Goal: Obtain resource: Download file/media

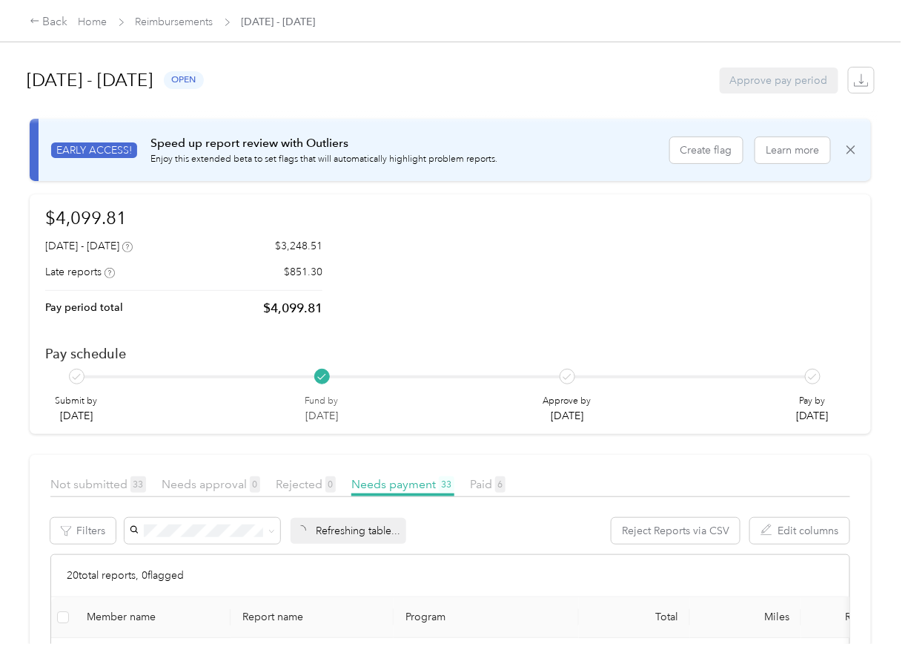
scroll to position [222, 0]
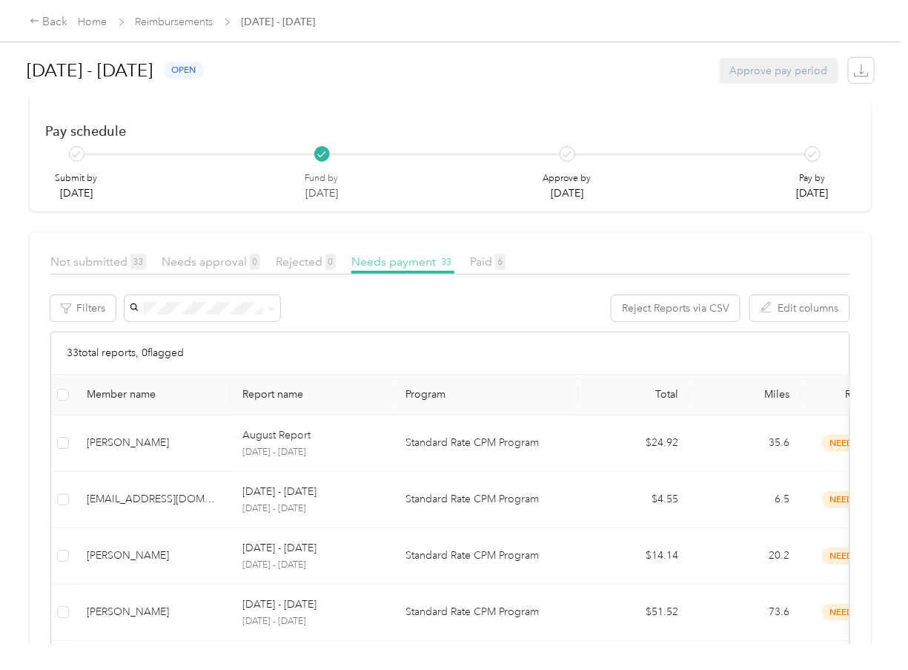
click at [422, 267] on span "Needs payment 33" at bounding box center [402, 261] width 103 height 14
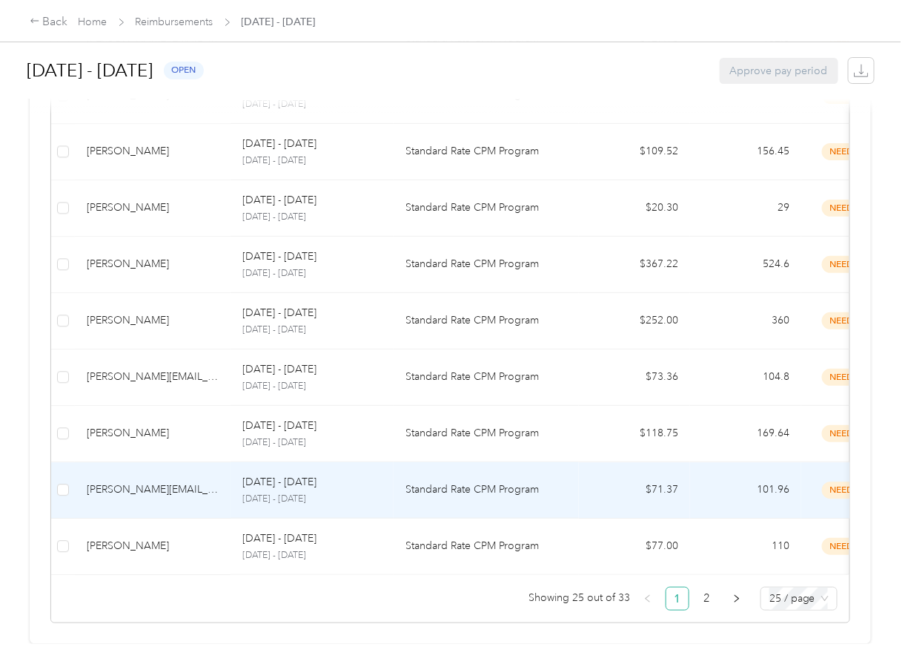
scroll to position [1487, 0]
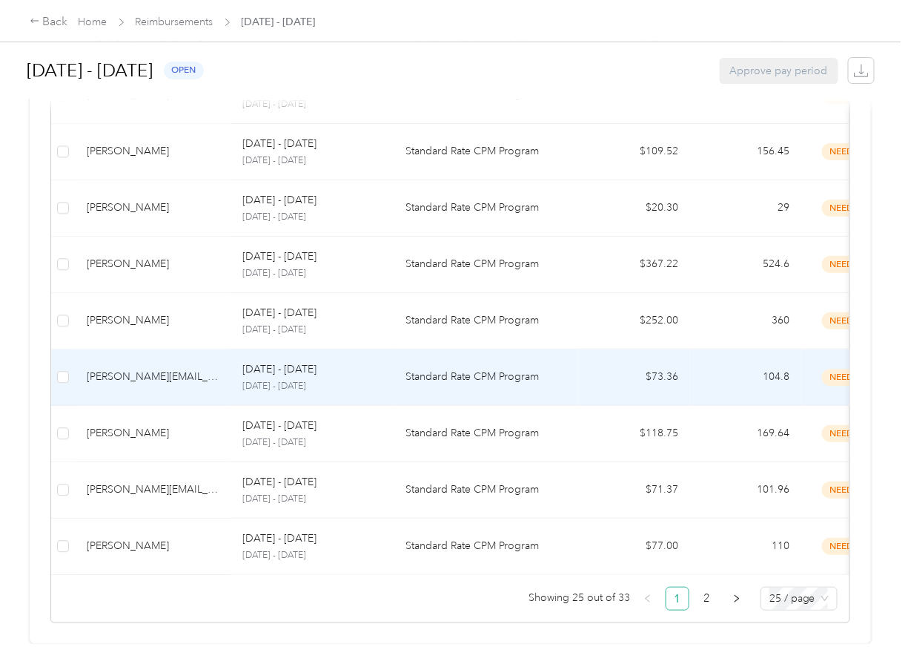
click at [123, 369] on div "[PERSON_NAME][EMAIL_ADDRESS][DOMAIN_NAME]" at bounding box center [153, 377] width 132 height 16
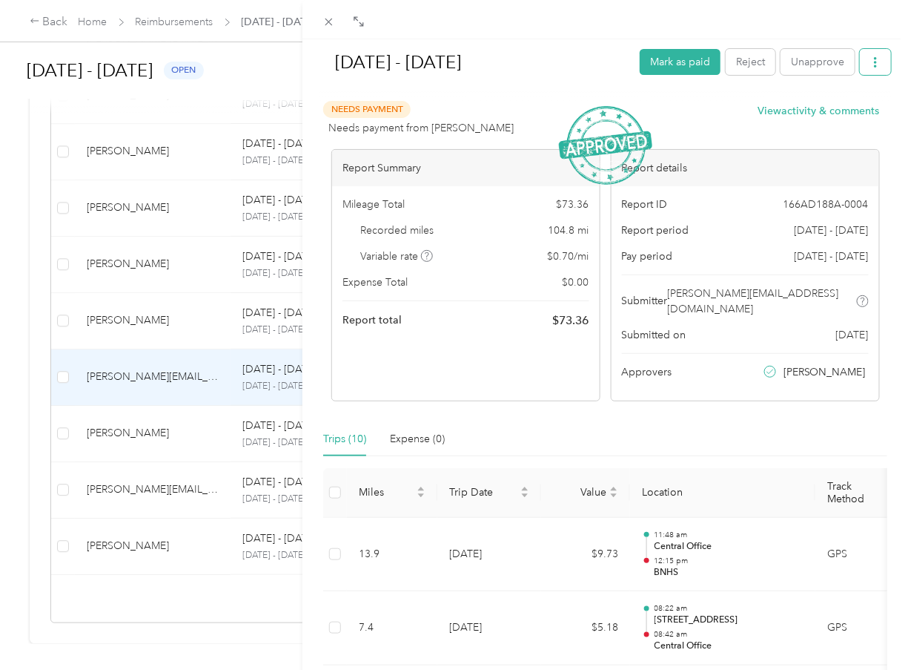
click at [874, 67] on icon "button" at bounding box center [875, 62] width 3 height 10
click at [818, 114] on span "Download" at bounding box center [823, 116] width 49 height 16
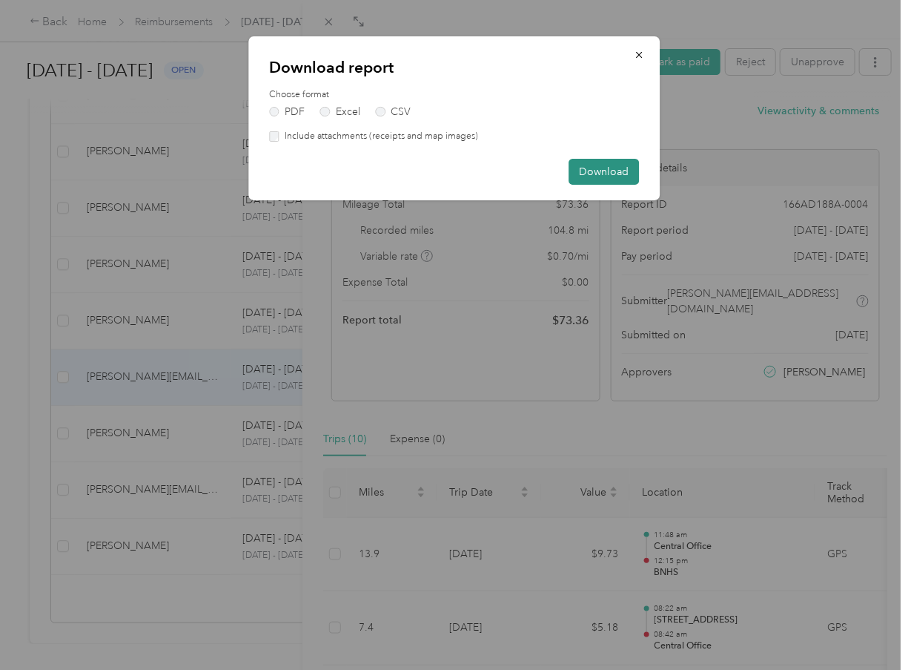
click at [600, 167] on button "Download" at bounding box center [604, 172] width 70 height 26
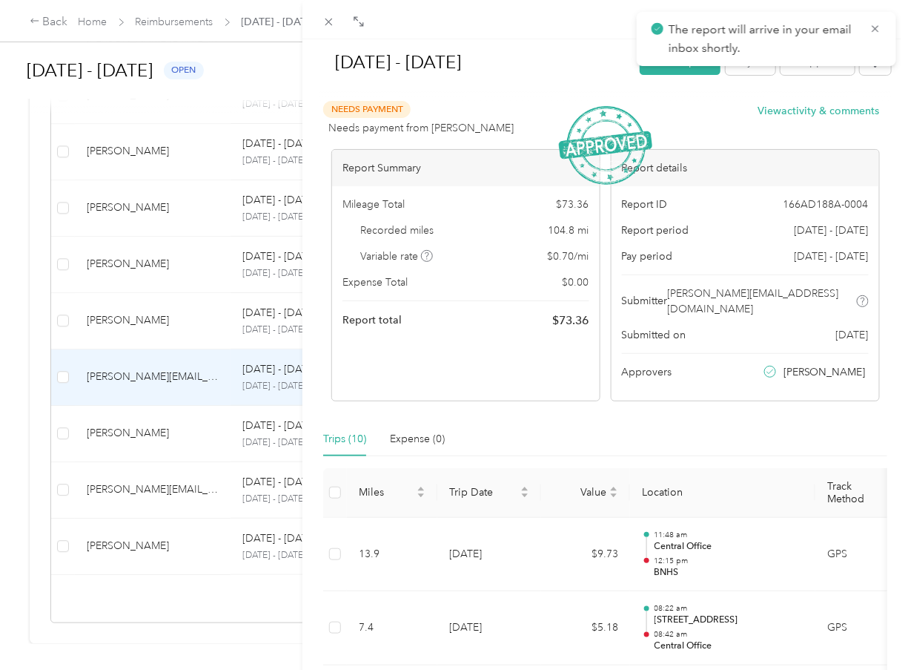
click at [132, 249] on div "[DATE] - [DATE] Mark as paid Reject Unapprove Needs Payment Needs payment from …" at bounding box center [454, 335] width 908 height 670
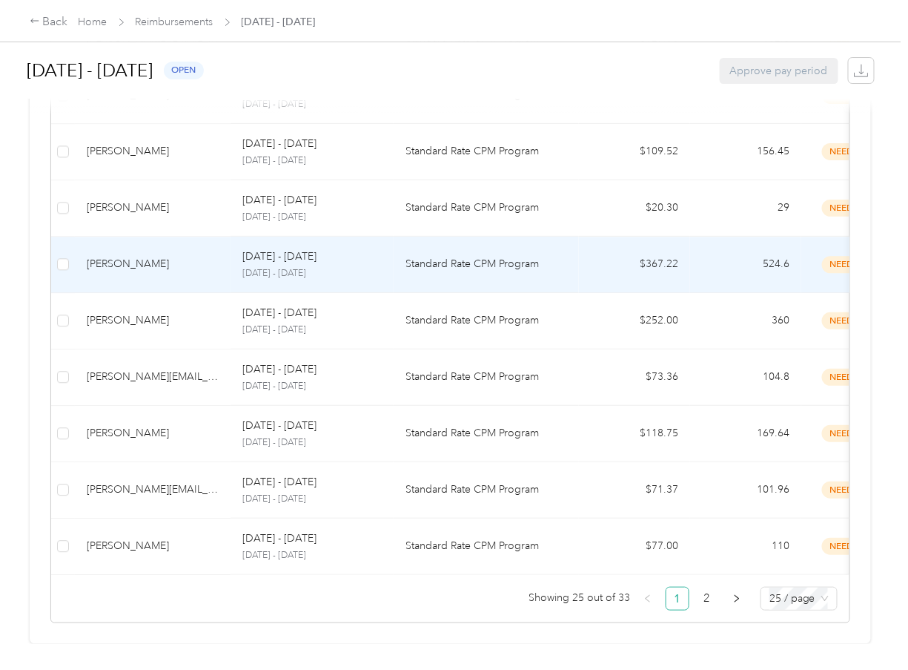
click at [132, 256] on div "[PERSON_NAME]" at bounding box center [153, 264] width 132 height 16
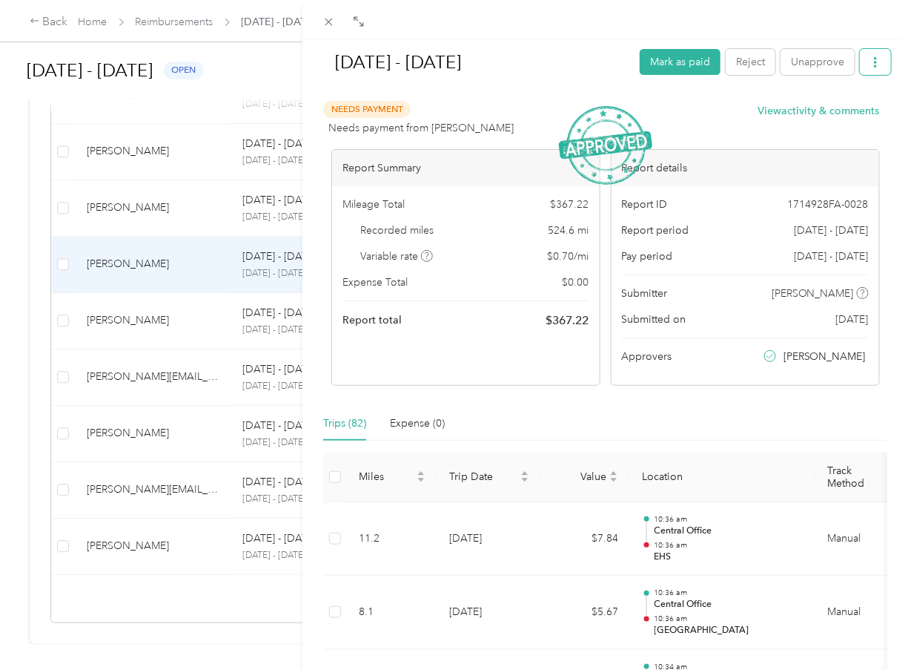
click at [871, 64] on icon "button" at bounding box center [876, 62] width 10 height 10
click at [842, 109] on span "Download" at bounding box center [823, 116] width 49 height 16
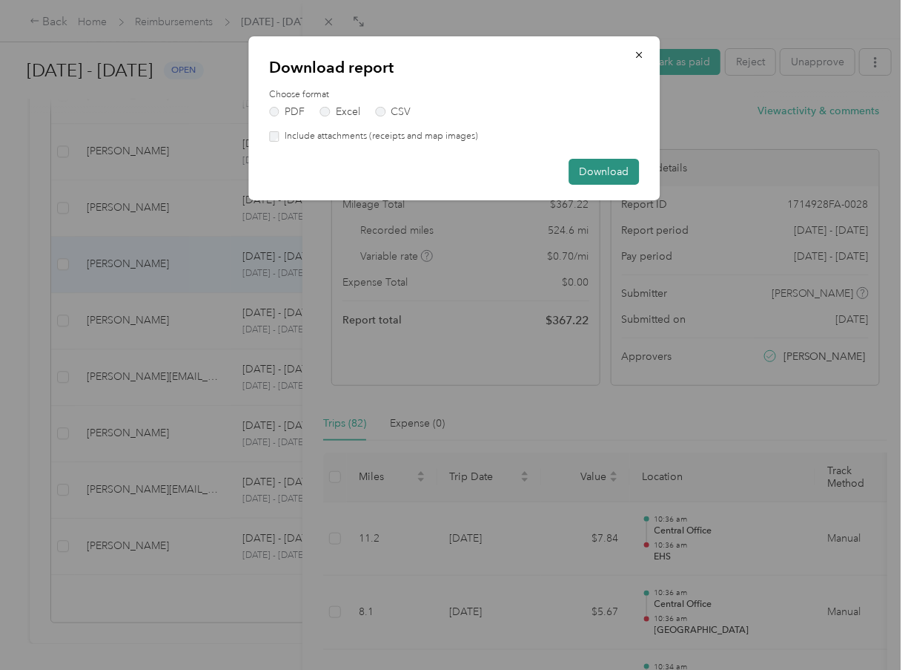
click at [611, 170] on button "Download" at bounding box center [604, 172] width 70 height 26
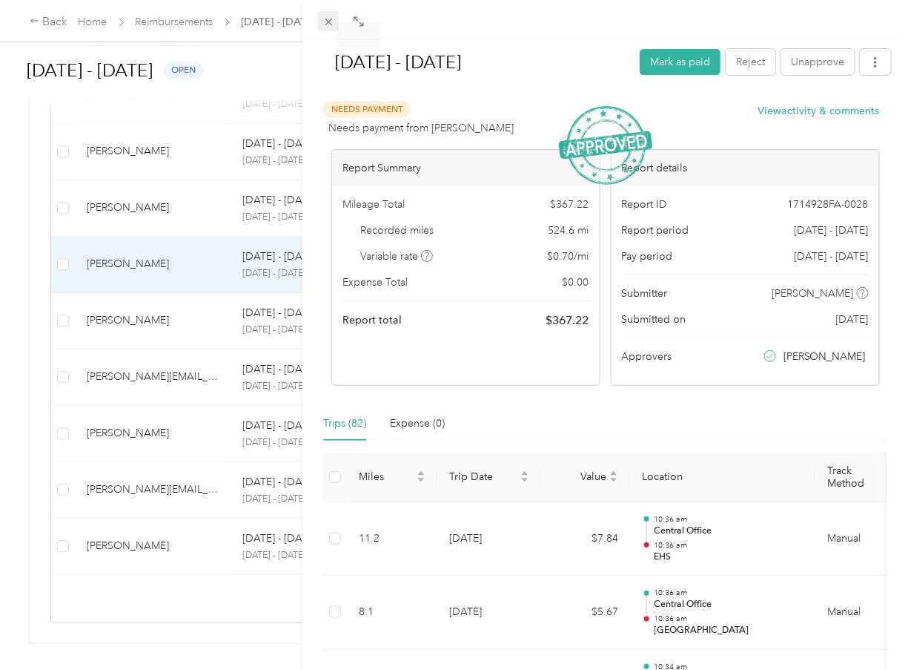
click at [333, 20] on icon at bounding box center [329, 22] width 13 height 13
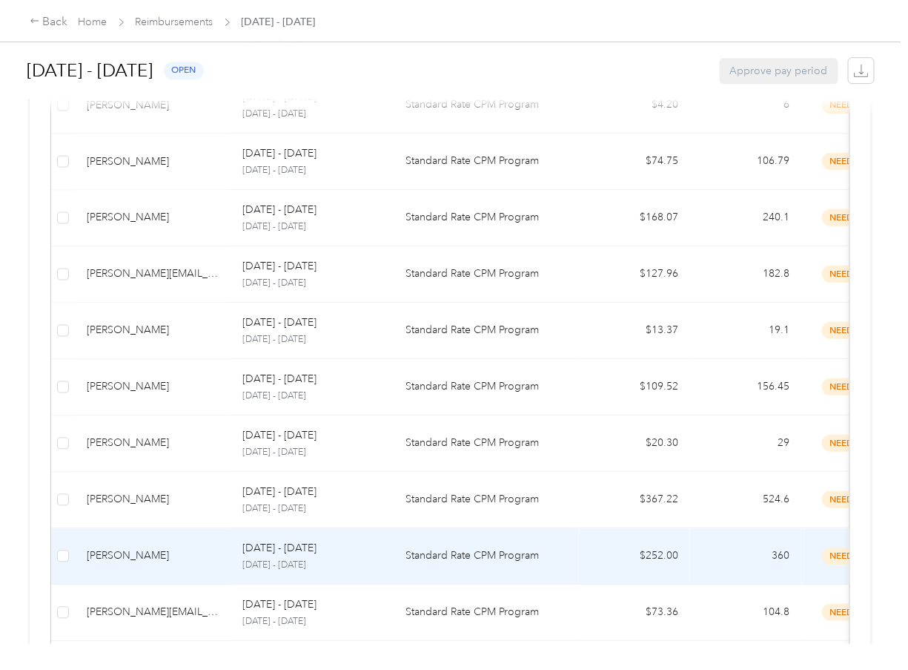
scroll to position [1117, 0]
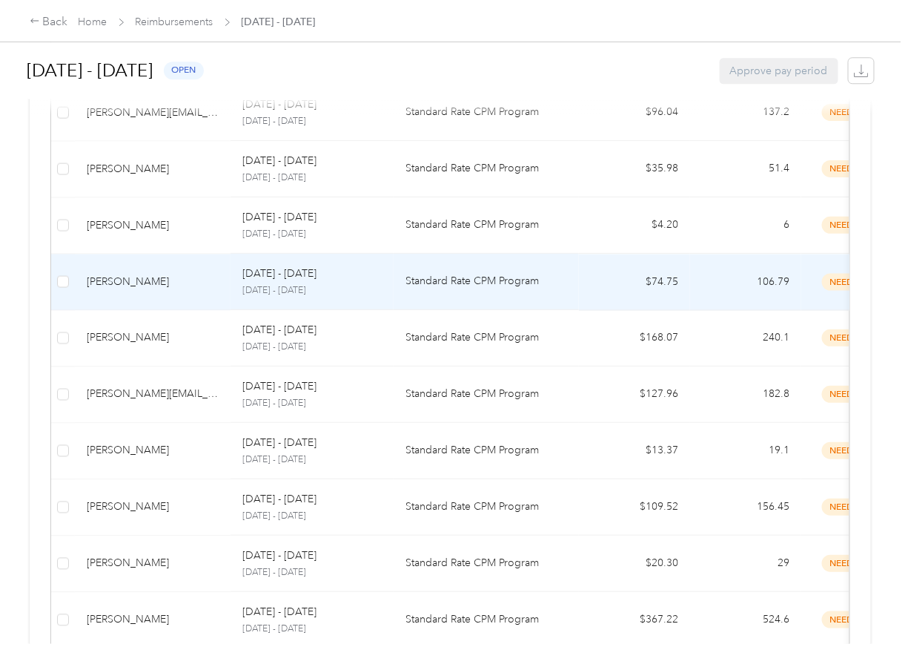
click at [176, 274] on div "[PERSON_NAME]" at bounding box center [153, 281] width 132 height 16
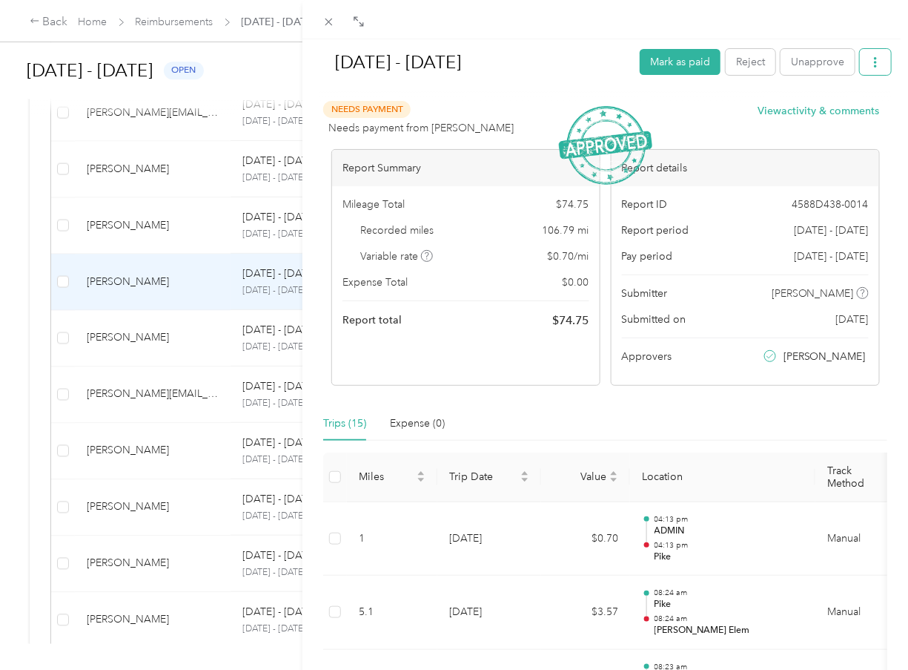
click at [860, 61] on button "button" at bounding box center [875, 62] width 31 height 26
click at [857, 113] on div "Download" at bounding box center [827, 116] width 88 height 16
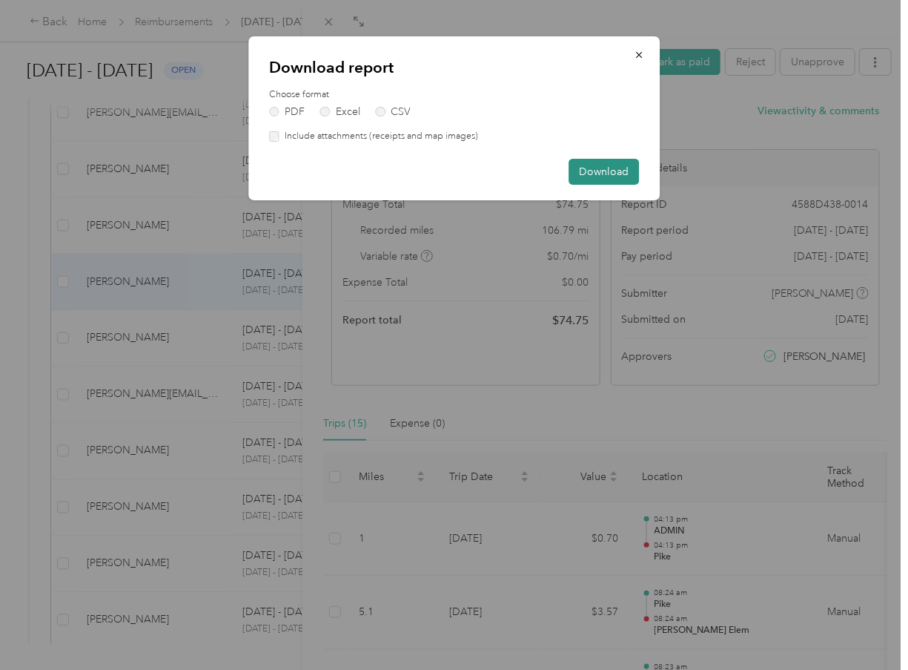
click at [615, 176] on button "Download" at bounding box center [604, 172] width 70 height 26
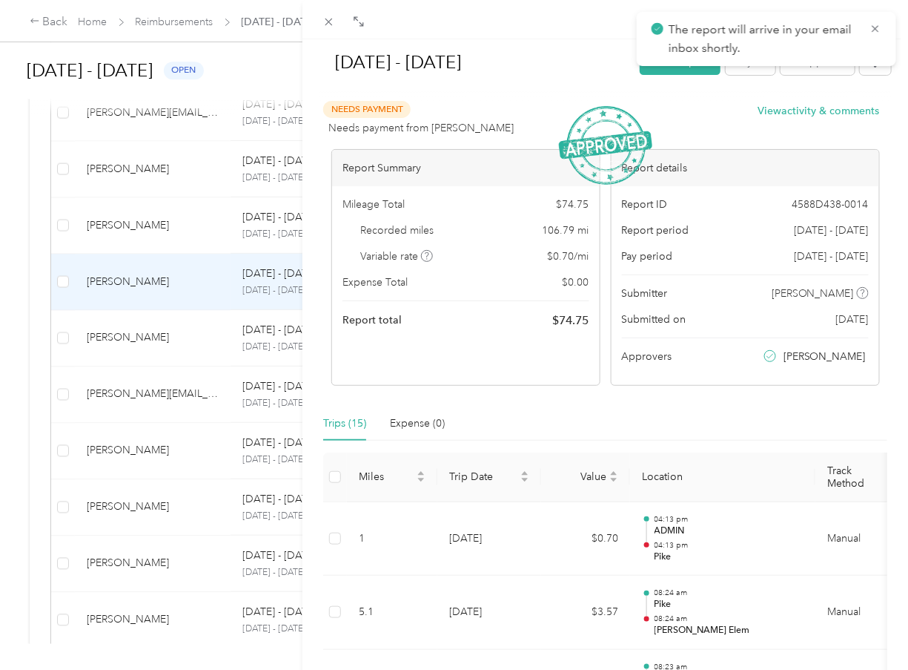
click at [118, 218] on div "[DATE] - [DATE] [PERSON_NAME] as paid Reject Unapprove Needs Payment Needs paym…" at bounding box center [454, 335] width 908 height 670
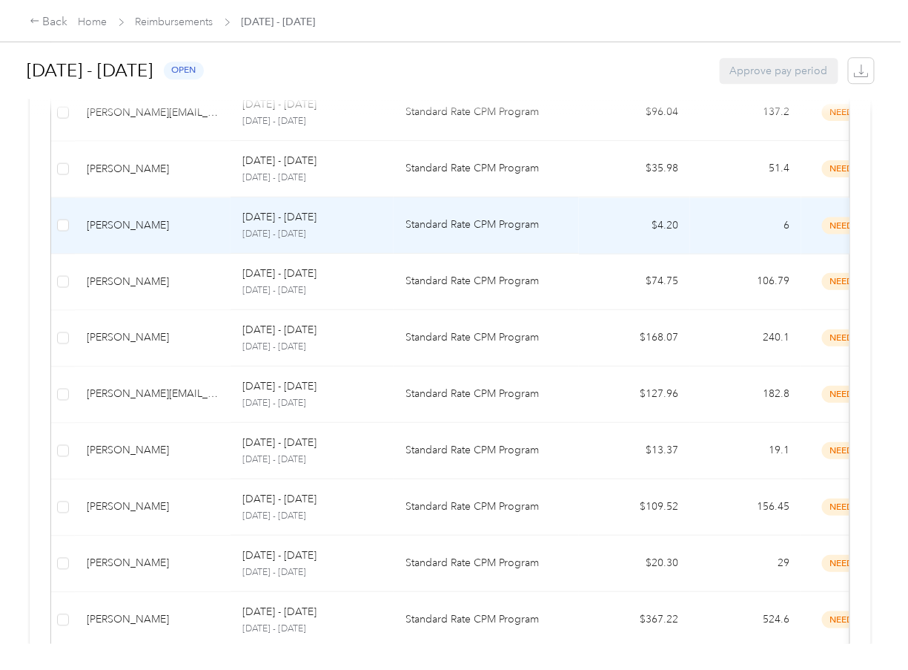
click at [118, 218] on div "[PERSON_NAME]" at bounding box center [153, 225] width 132 height 16
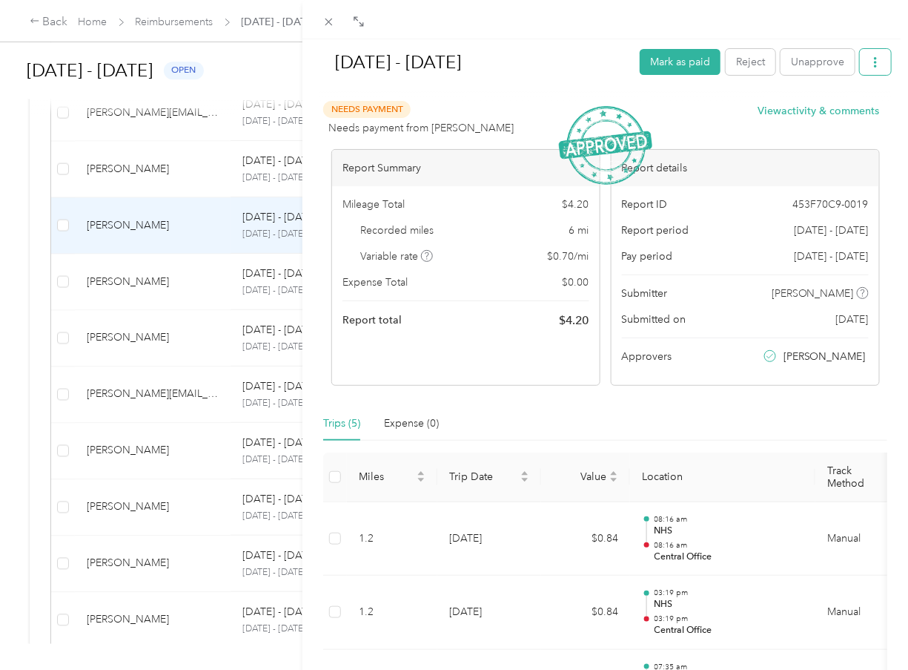
click at [871, 59] on icon "button" at bounding box center [876, 62] width 10 height 10
click at [853, 114] on div "Download" at bounding box center [827, 116] width 88 height 16
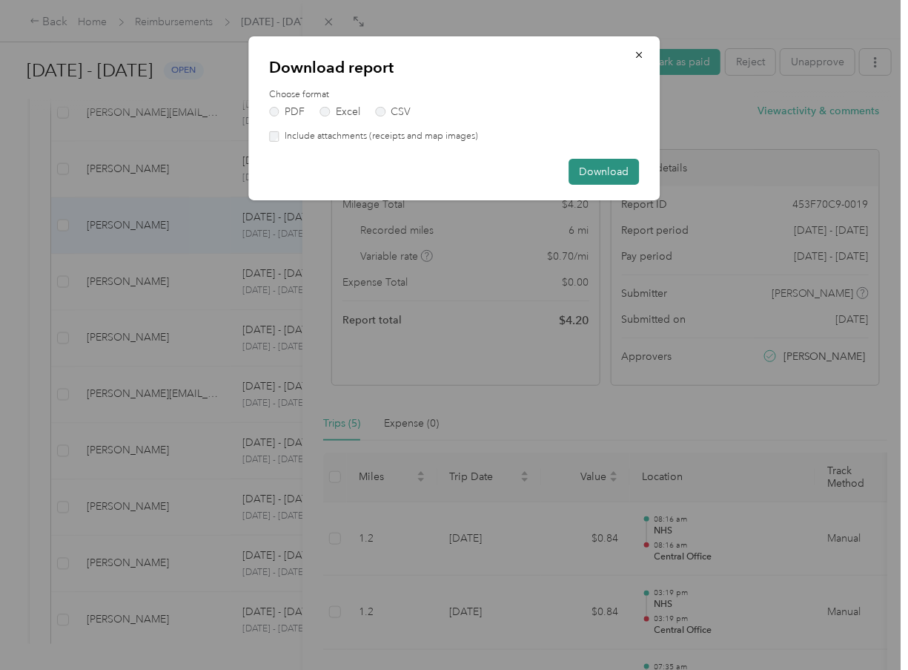
click at [615, 173] on button "Download" at bounding box center [604, 172] width 70 height 26
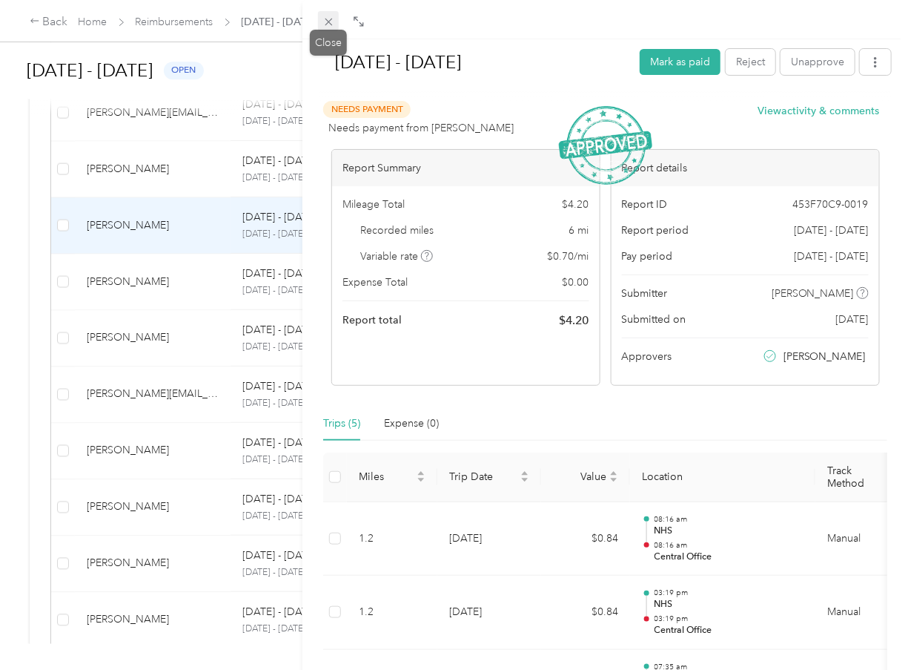
click at [326, 17] on icon at bounding box center [329, 22] width 13 height 13
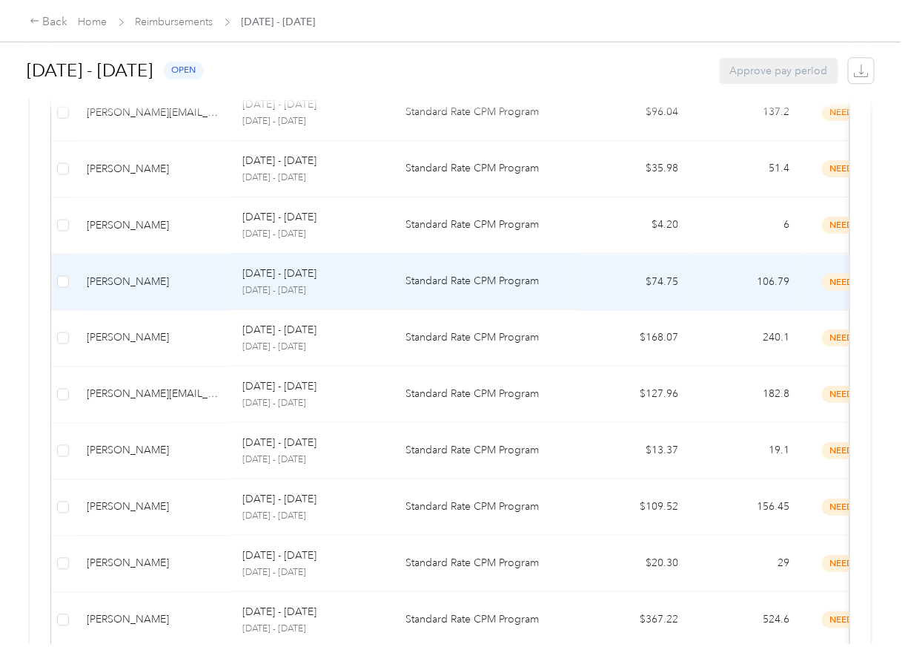
scroll to position [746, 0]
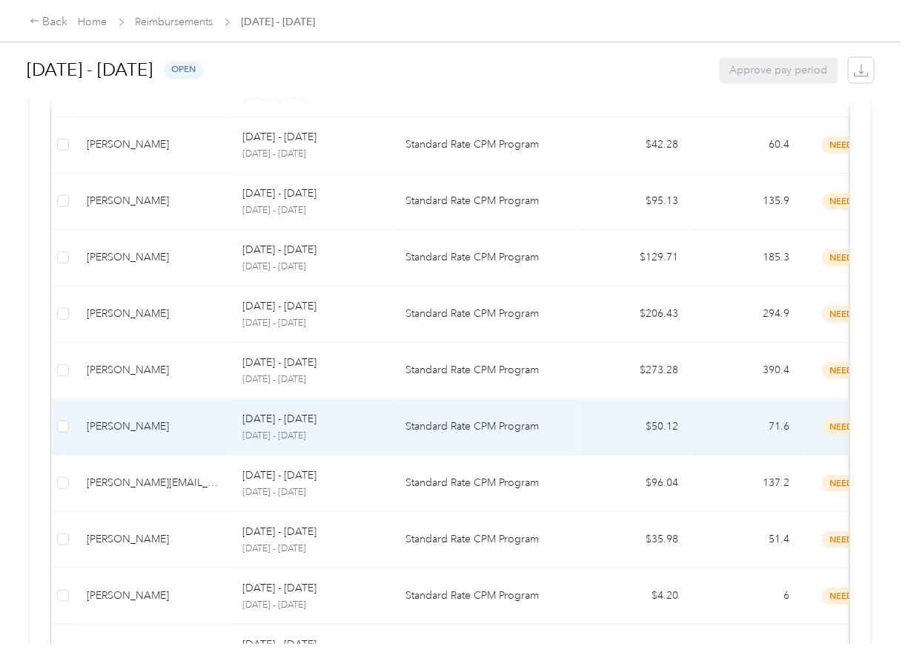
click at [167, 424] on div "[PERSON_NAME]" at bounding box center [153, 426] width 132 height 16
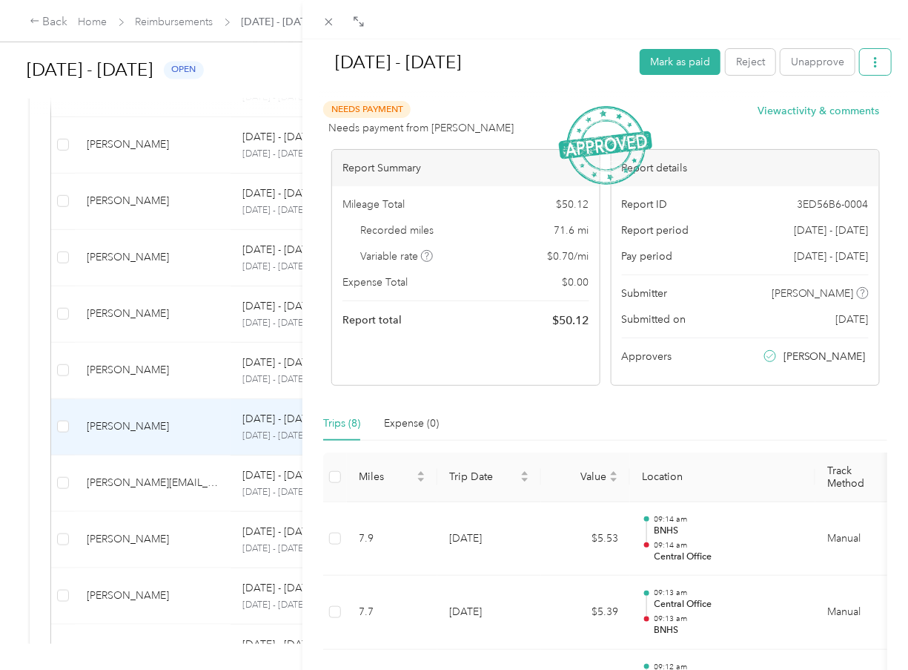
click at [871, 61] on icon "button" at bounding box center [876, 62] width 10 height 10
click at [857, 112] on div "Download" at bounding box center [827, 116] width 88 height 16
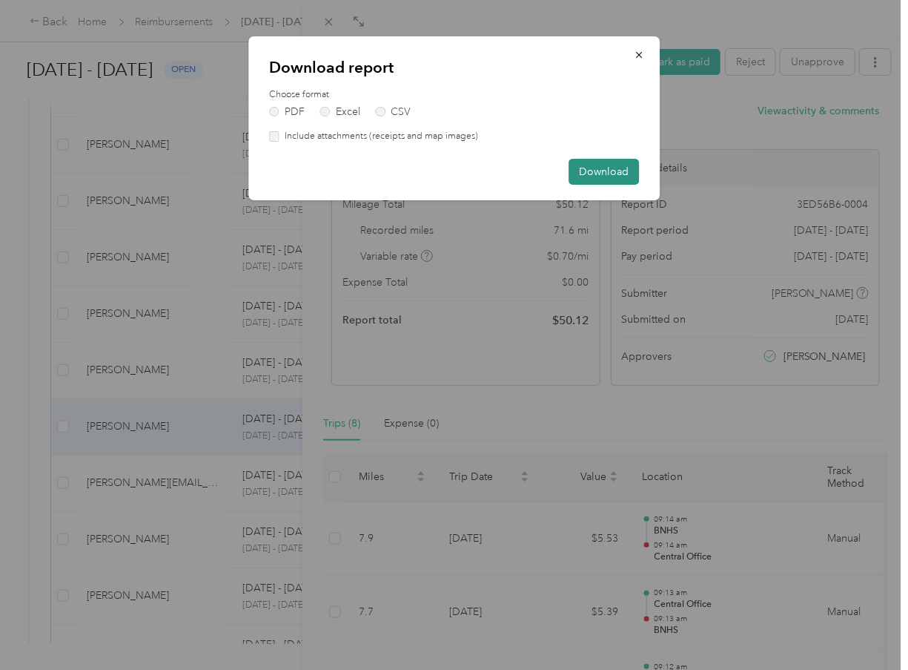
click at [633, 167] on button "Download" at bounding box center [604, 172] width 70 height 26
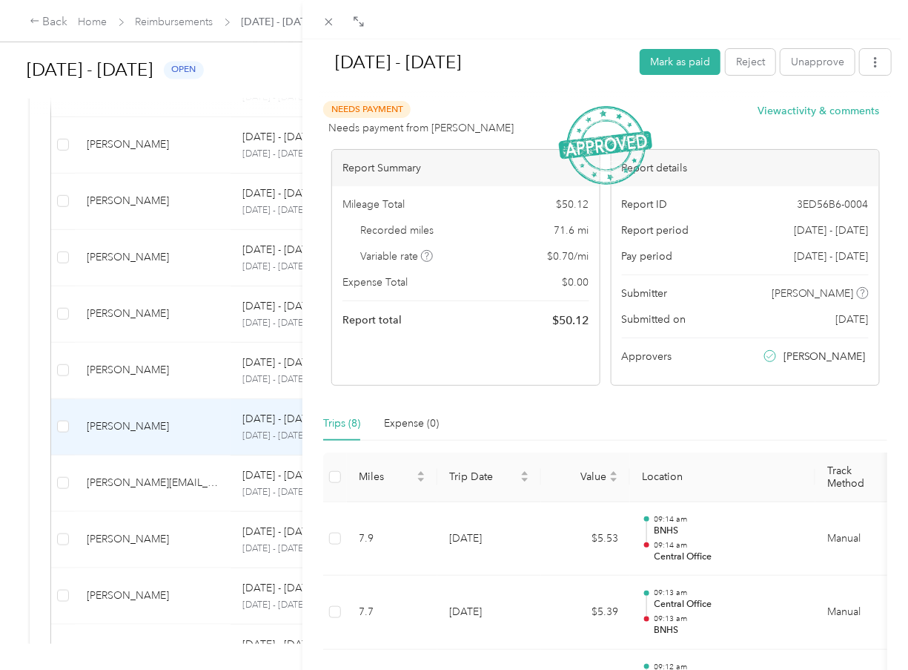
click at [136, 257] on div "[DATE] - [DATE] [PERSON_NAME] as paid Reject Unapprove Needs Payment Needs paym…" at bounding box center [454, 335] width 908 height 670
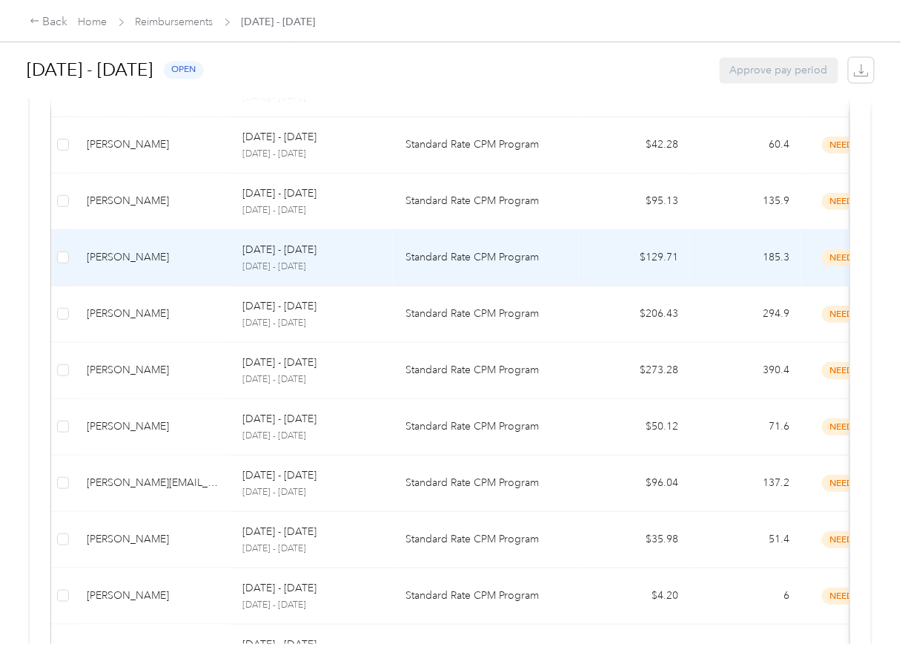
click at [136, 257] on div "[PERSON_NAME]" at bounding box center [153, 257] width 132 height 16
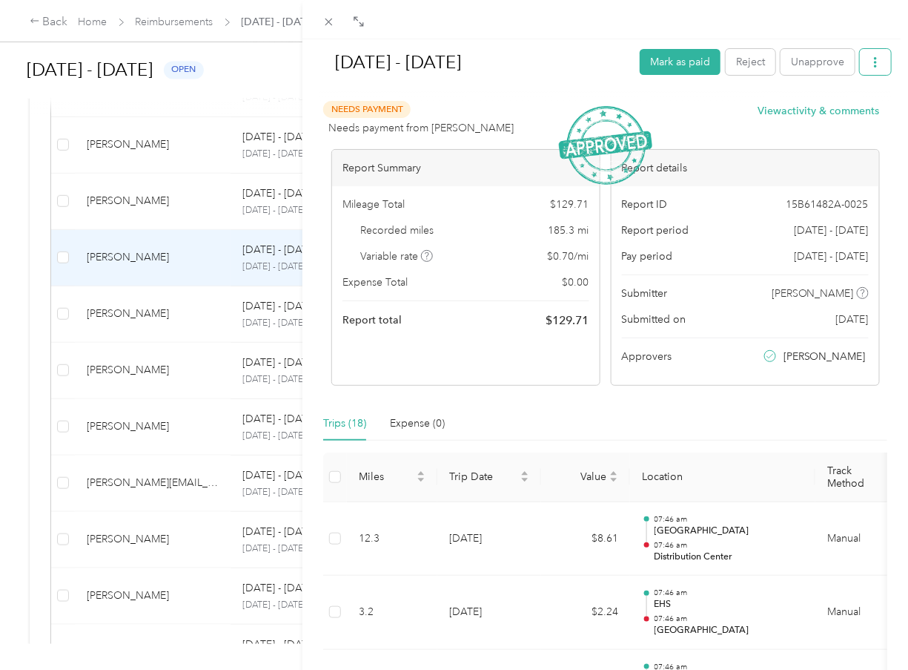
click at [860, 62] on button "button" at bounding box center [875, 62] width 31 height 26
click at [844, 113] on span "Download" at bounding box center [823, 116] width 49 height 16
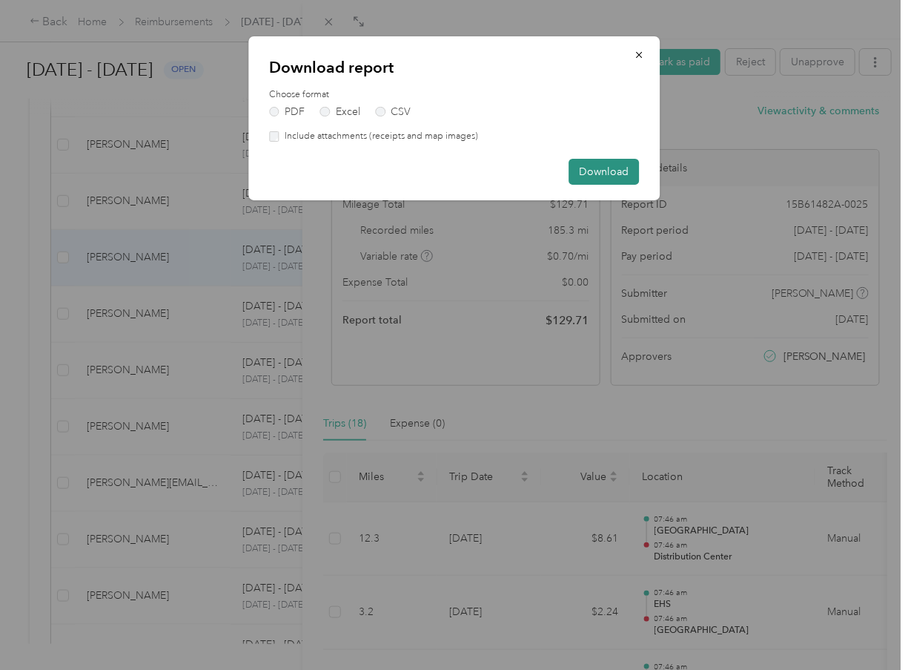
click at [637, 169] on button "Download" at bounding box center [604, 172] width 70 height 26
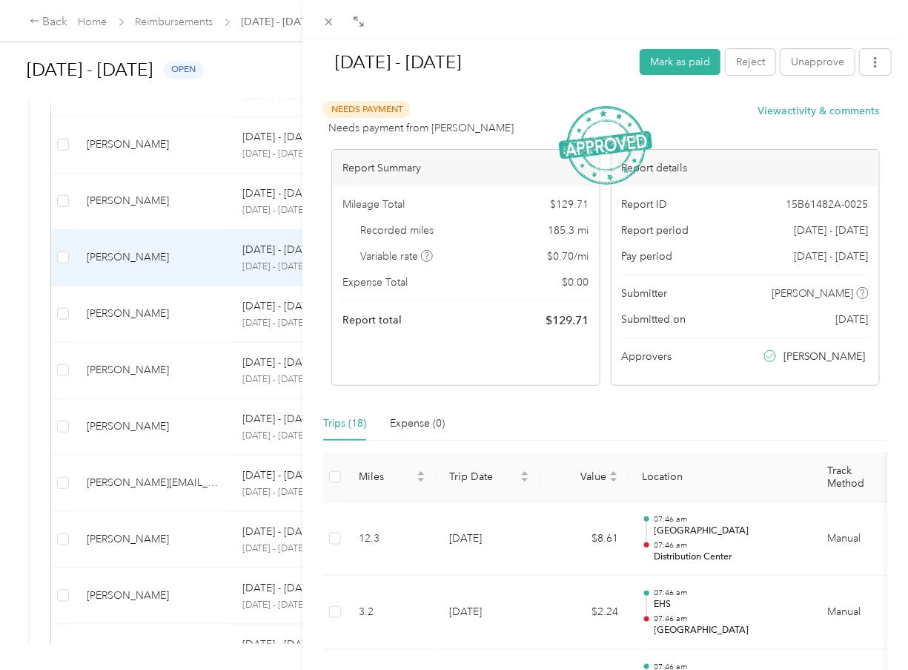
click at [120, 192] on div "[DATE] - [DATE] Mark as paid Reject Unapprove Needs Payment Needs payment from …" at bounding box center [454, 335] width 908 height 670
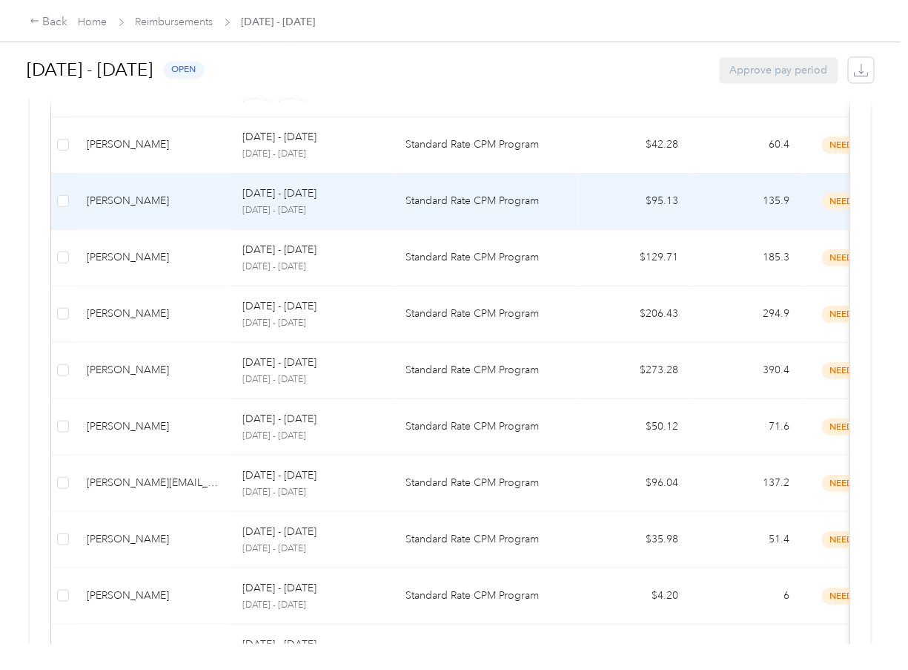
click at [133, 195] on div "[PERSON_NAME]" at bounding box center [153, 201] width 132 height 16
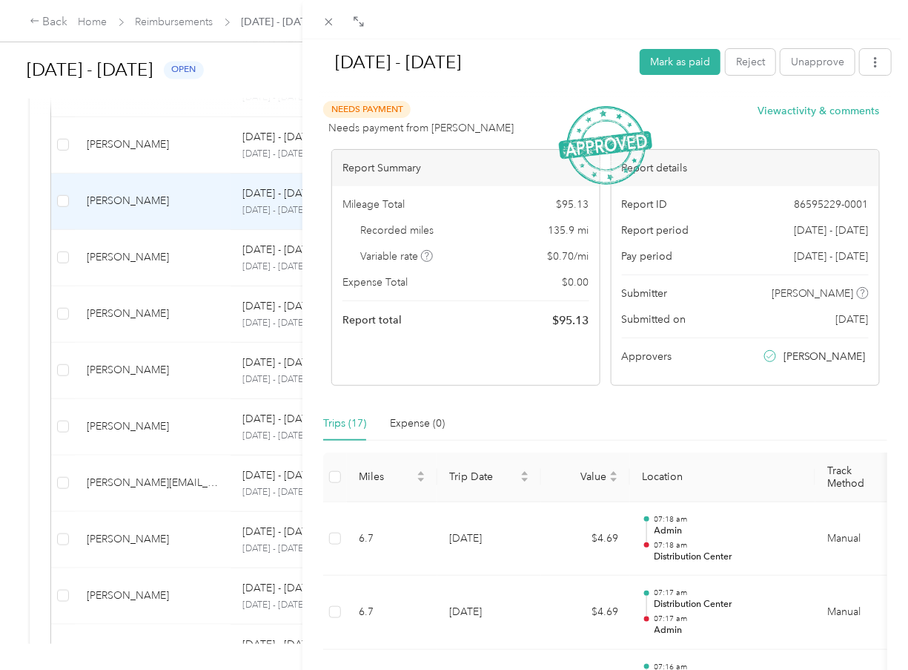
click at [139, 147] on div "[DATE] - [DATE] [PERSON_NAME] as paid Reject Unapprove Needs Payment Needs paym…" at bounding box center [454, 335] width 908 height 670
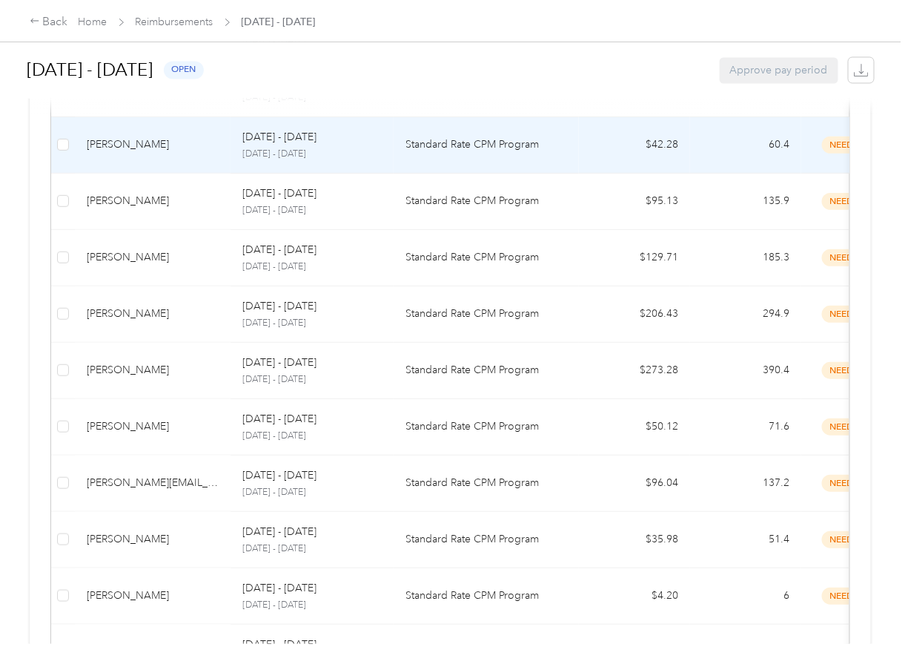
click at [139, 147] on div "[PERSON_NAME]" at bounding box center [153, 144] width 132 height 16
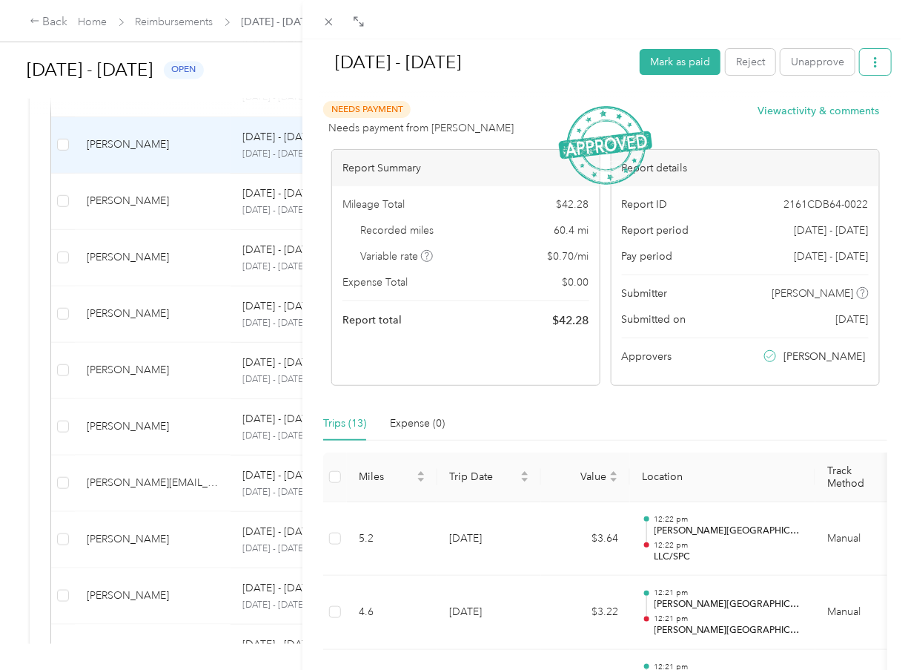
click at [871, 65] on icon "button" at bounding box center [876, 62] width 10 height 10
click at [840, 118] on span "Download" at bounding box center [823, 116] width 49 height 16
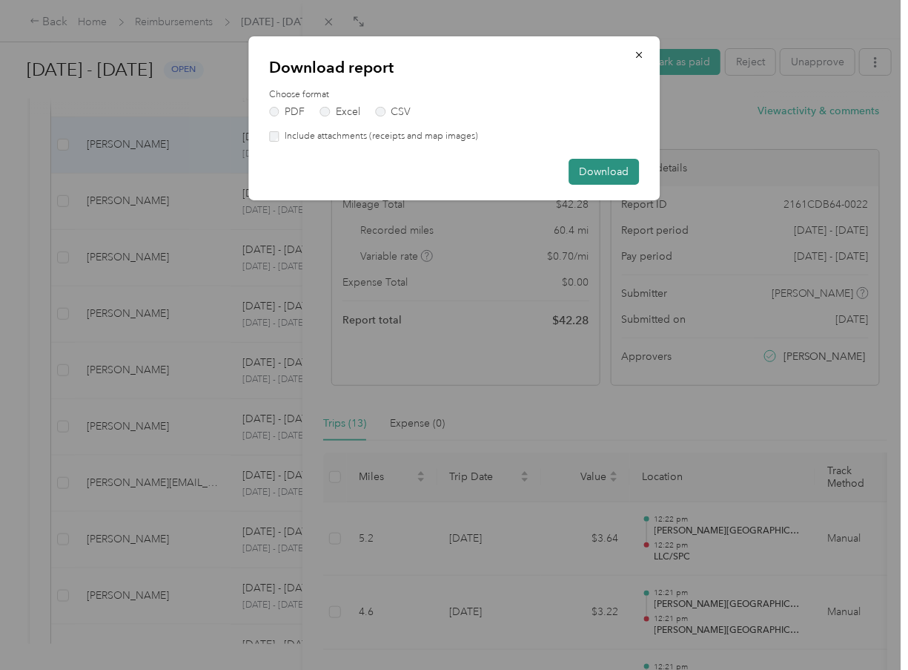
click at [608, 173] on button "Download" at bounding box center [604, 172] width 70 height 26
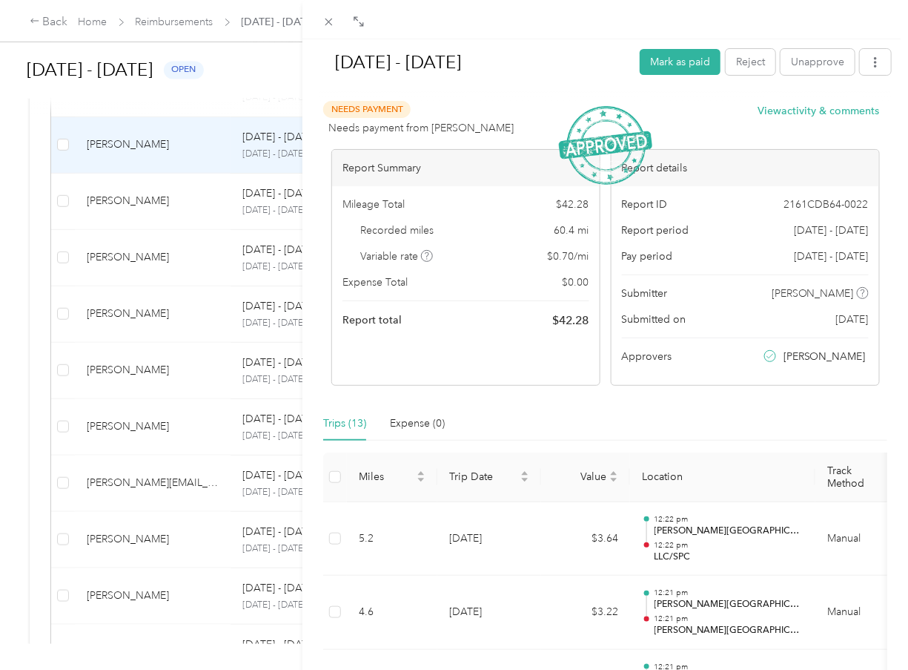
click at [165, 148] on div "[DATE] - [DATE] Mark as paid Reject Unapprove Needs Payment Needs payment from …" at bounding box center [454, 335] width 908 height 670
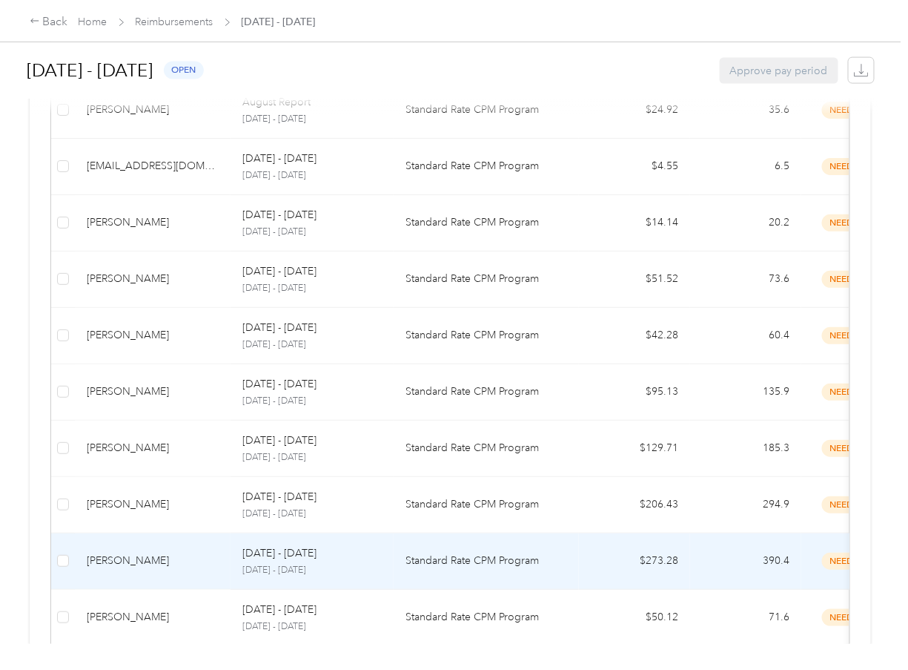
scroll to position [375, 0]
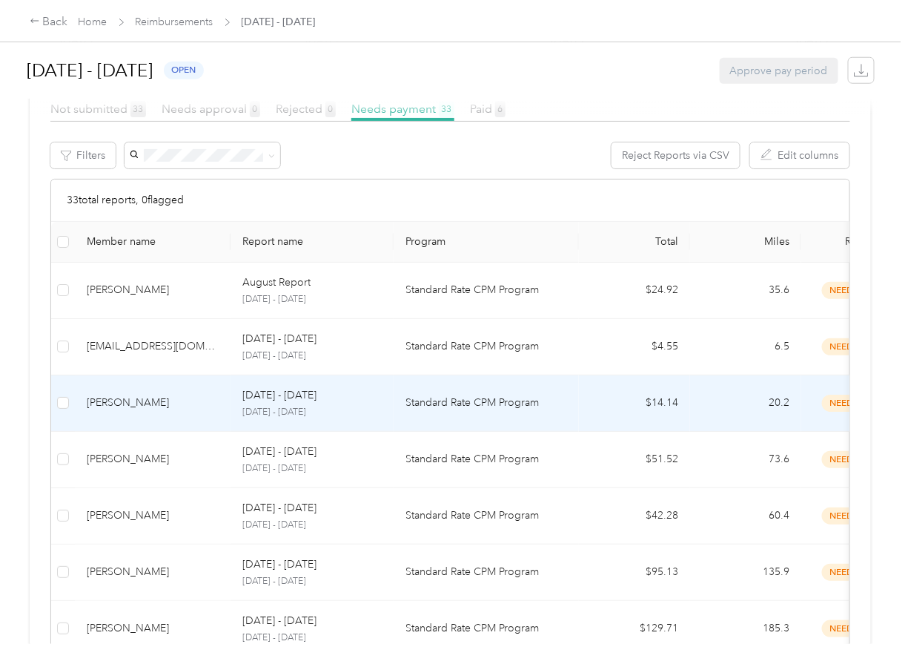
click at [145, 399] on div "[PERSON_NAME]" at bounding box center [153, 402] width 132 height 16
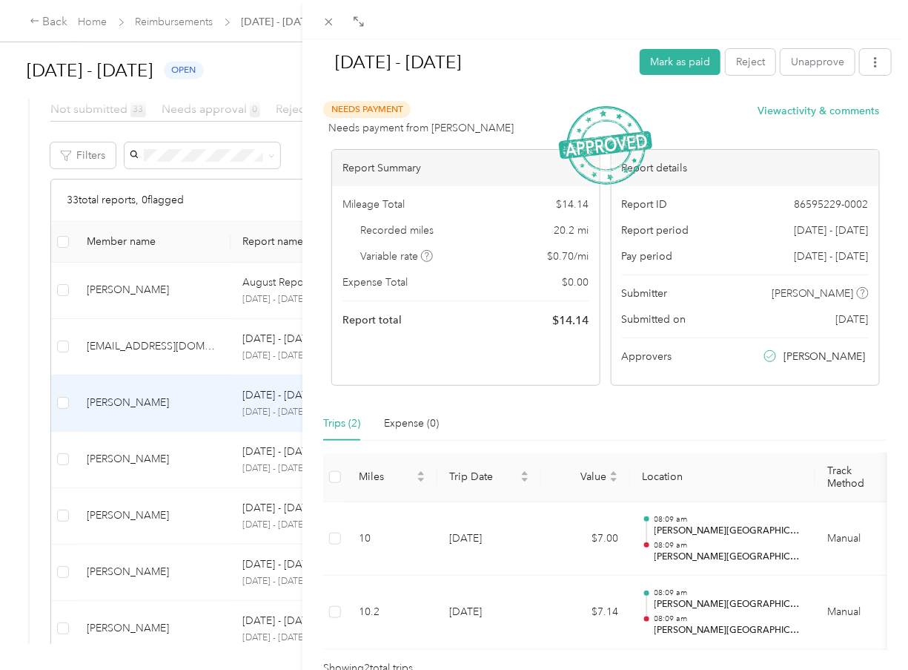
click at [141, 354] on div "[DATE] - [DATE] [PERSON_NAME] as paid Reject Unapprove Needs Payment Needs paym…" at bounding box center [454, 335] width 908 height 670
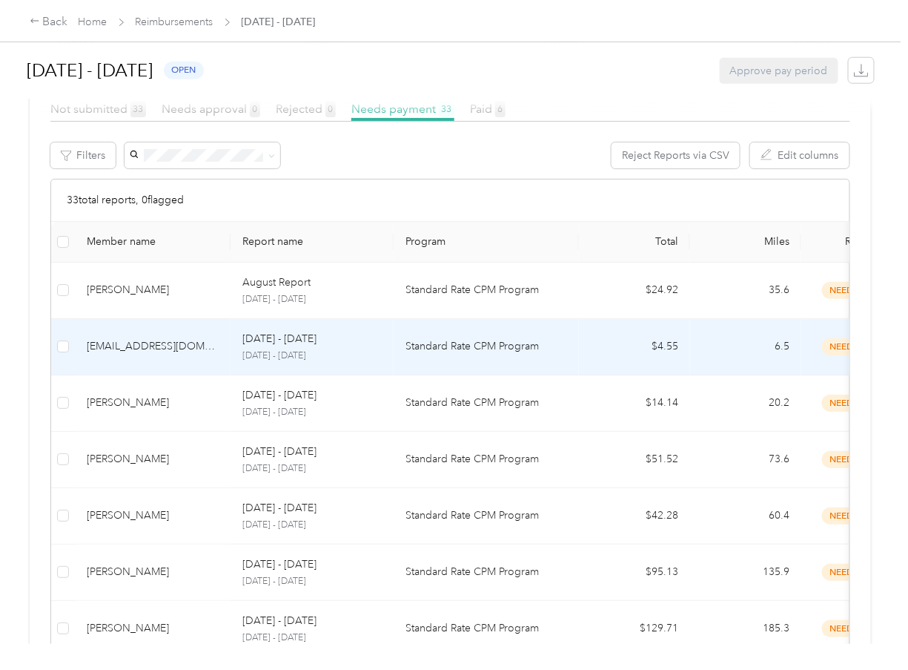
click at [171, 352] on div "[EMAIL_ADDRESS][DOMAIN_NAME]" at bounding box center [153, 346] width 132 height 16
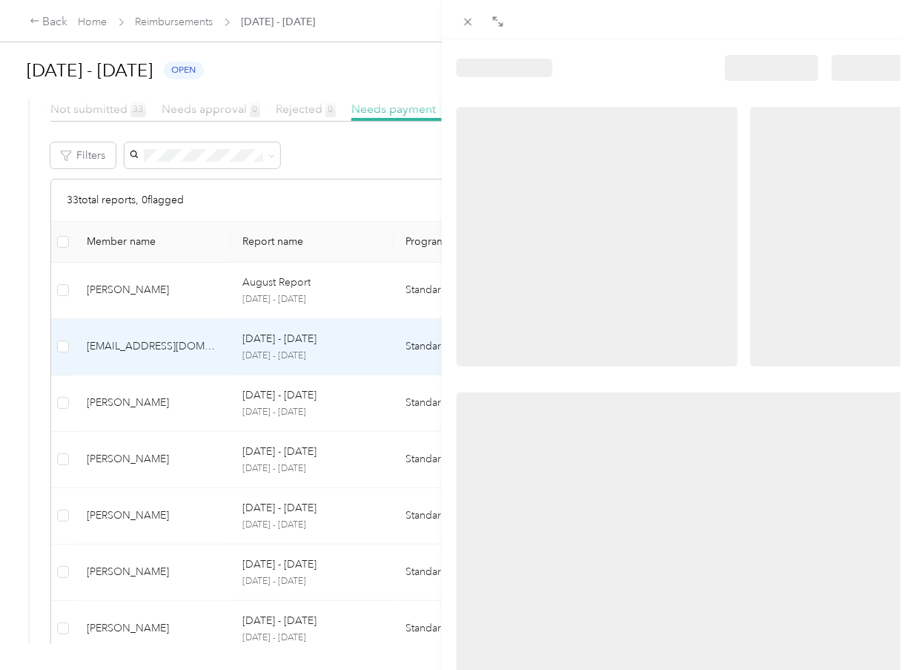
click at [171, 669] on div at bounding box center [450, 670] width 901 height 0
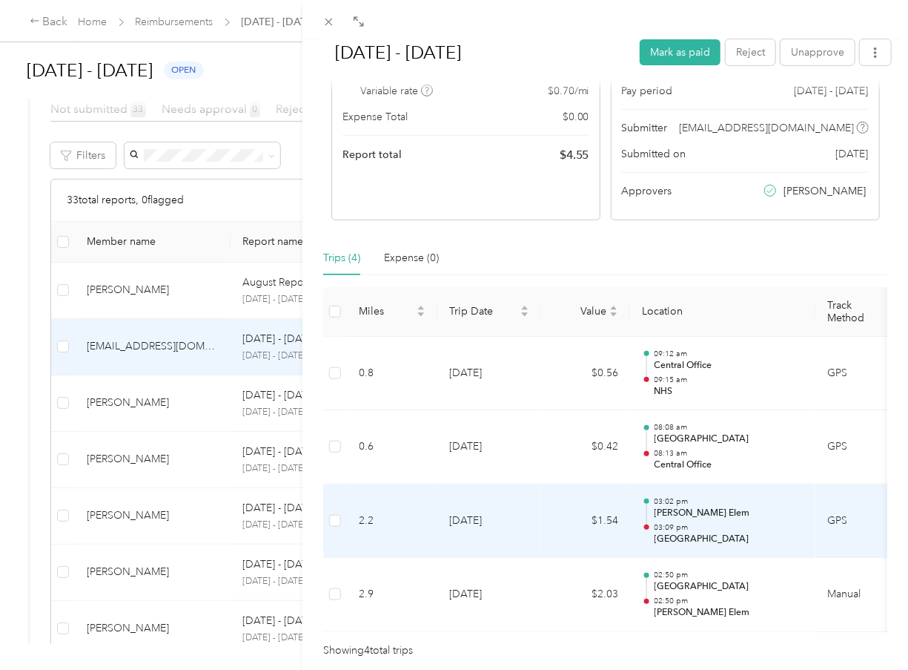
scroll to position [239, 0]
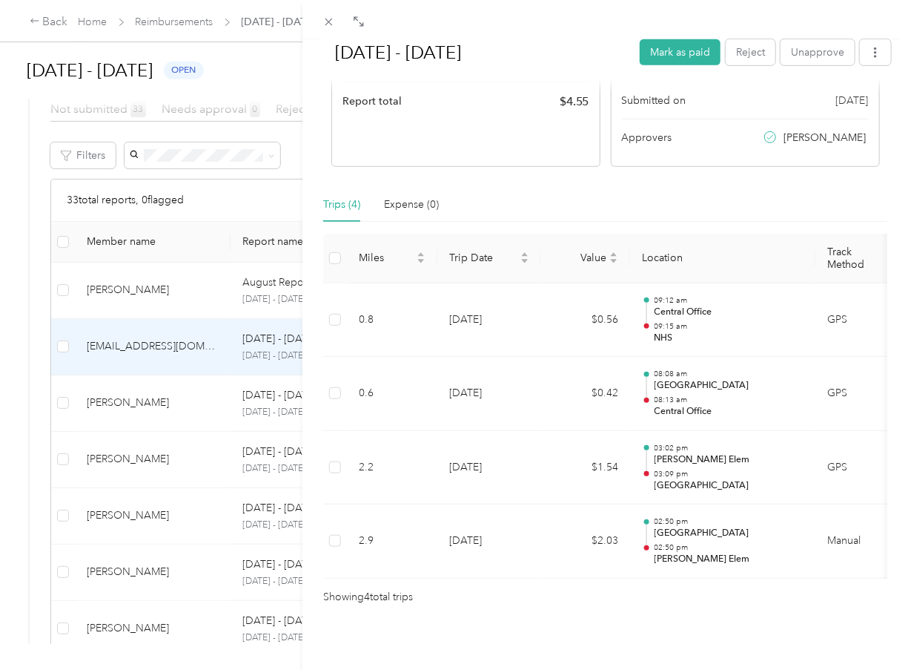
click at [710, 615] on div "[DATE] - [DATE] [PERSON_NAME] as paid Reject Unapprove Needs Payment Needs paym…" at bounding box center [606, 374] width 606 height 670
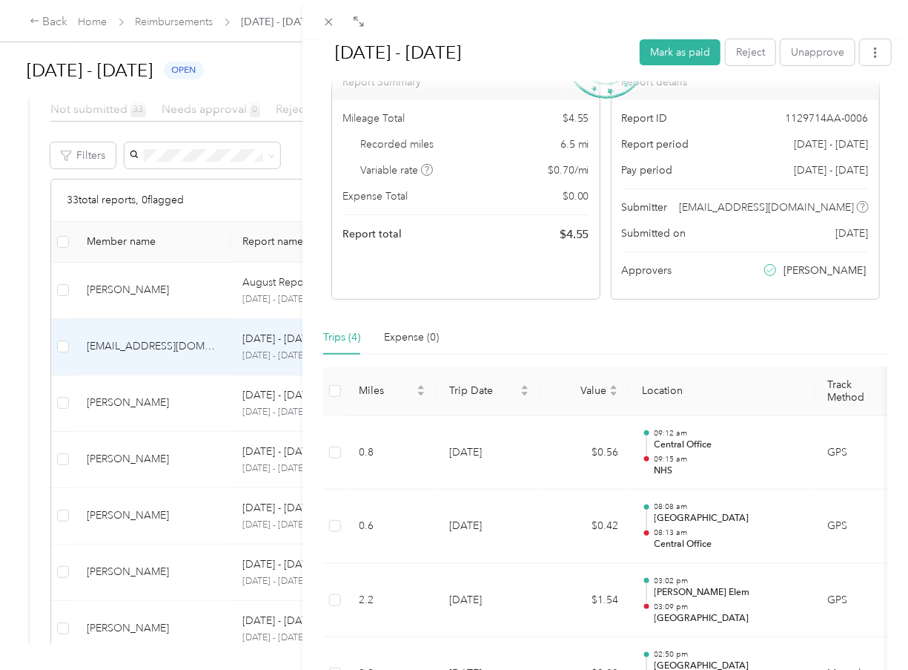
scroll to position [0, 0]
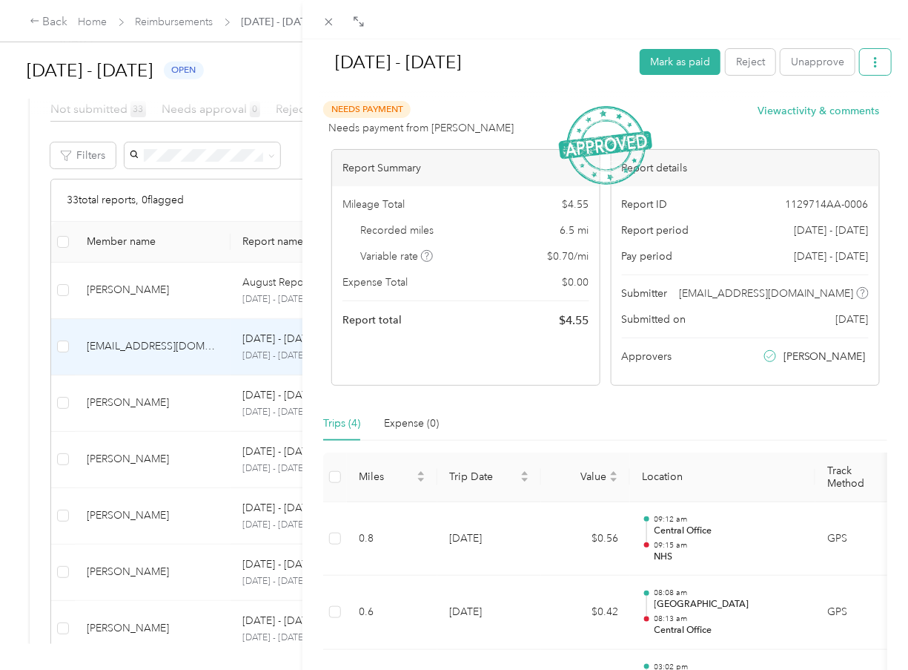
click at [860, 61] on button "button" at bounding box center [875, 62] width 31 height 26
click at [836, 118] on span "Download" at bounding box center [823, 116] width 49 height 16
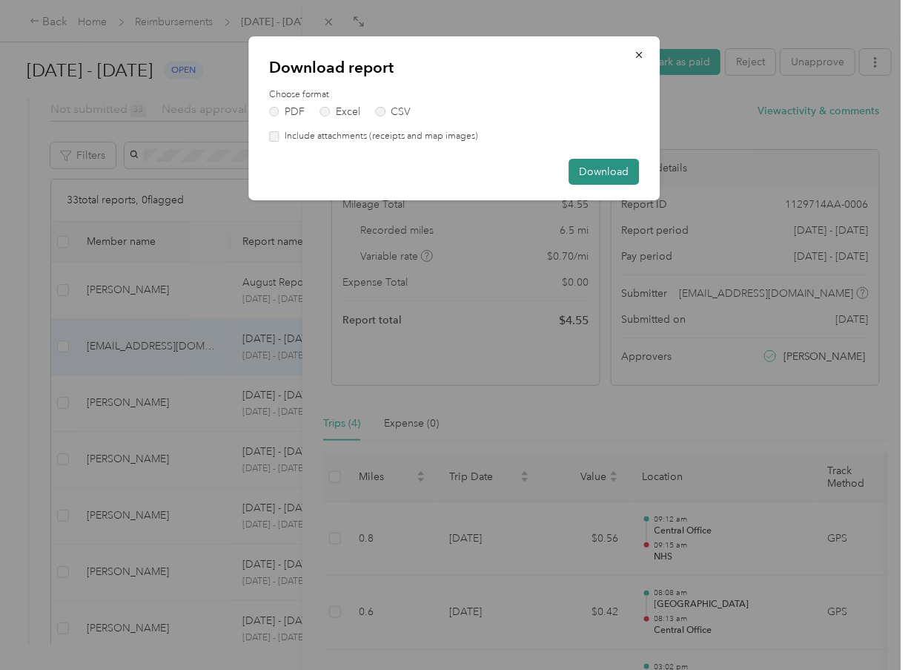
click at [608, 159] on button "Download" at bounding box center [604, 172] width 70 height 26
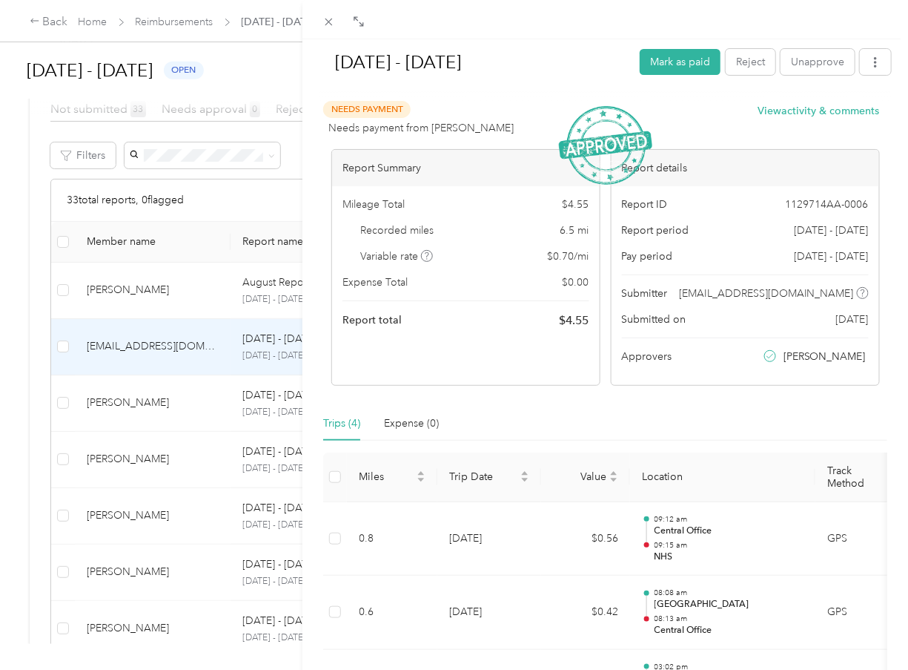
click at [153, 286] on div "[DATE] - [DATE] [PERSON_NAME] as paid Reject Unapprove Needs Payment Needs paym…" at bounding box center [454, 335] width 908 height 670
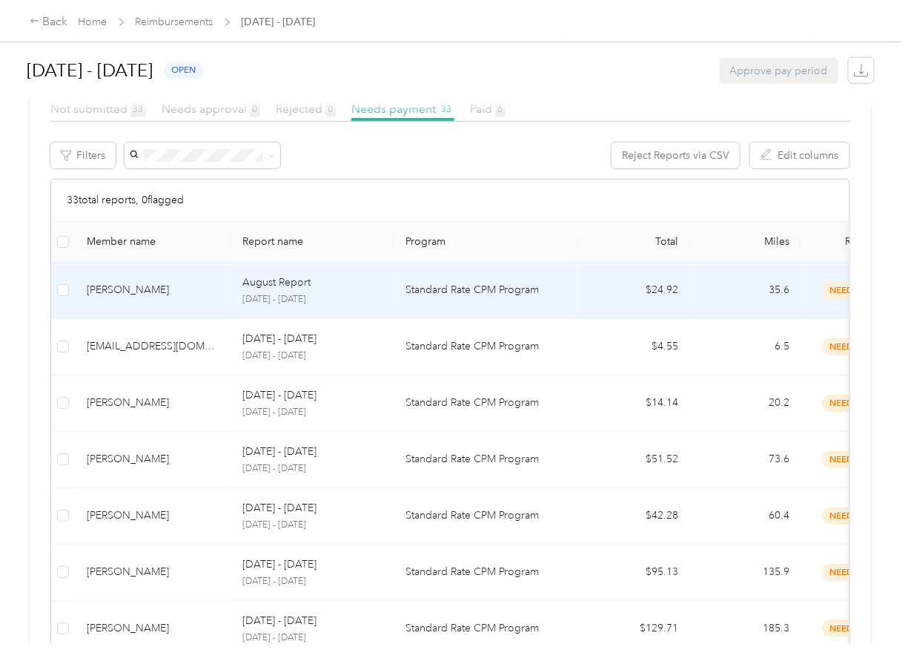
click at [153, 286] on div "[PERSON_NAME]" at bounding box center [153, 290] width 132 height 16
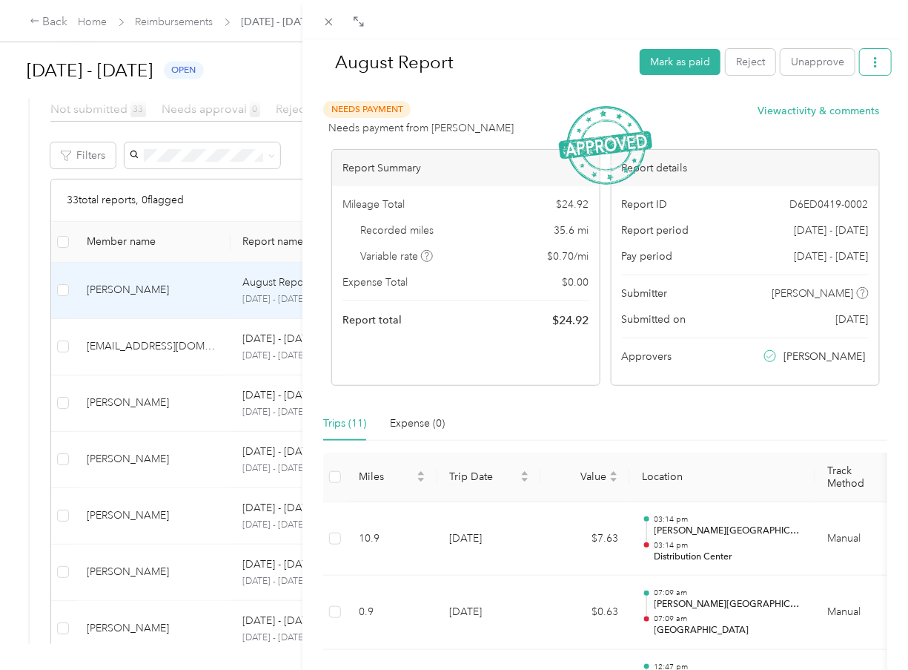
click at [872, 68] on button "button" at bounding box center [875, 62] width 31 height 26
click at [842, 113] on span "Download" at bounding box center [823, 116] width 49 height 16
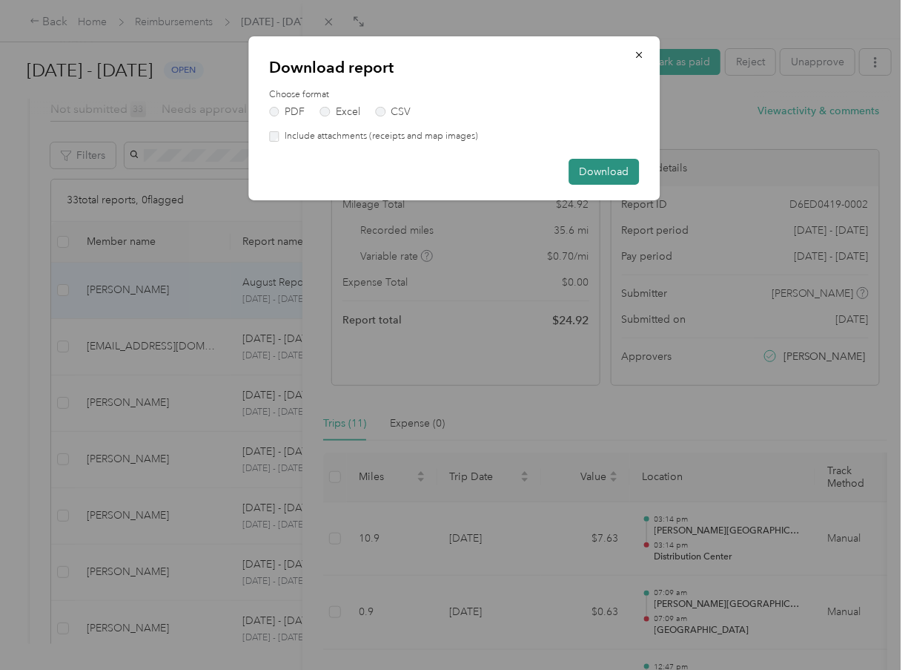
click at [612, 171] on button "Download" at bounding box center [604, 172] width 70 height 26
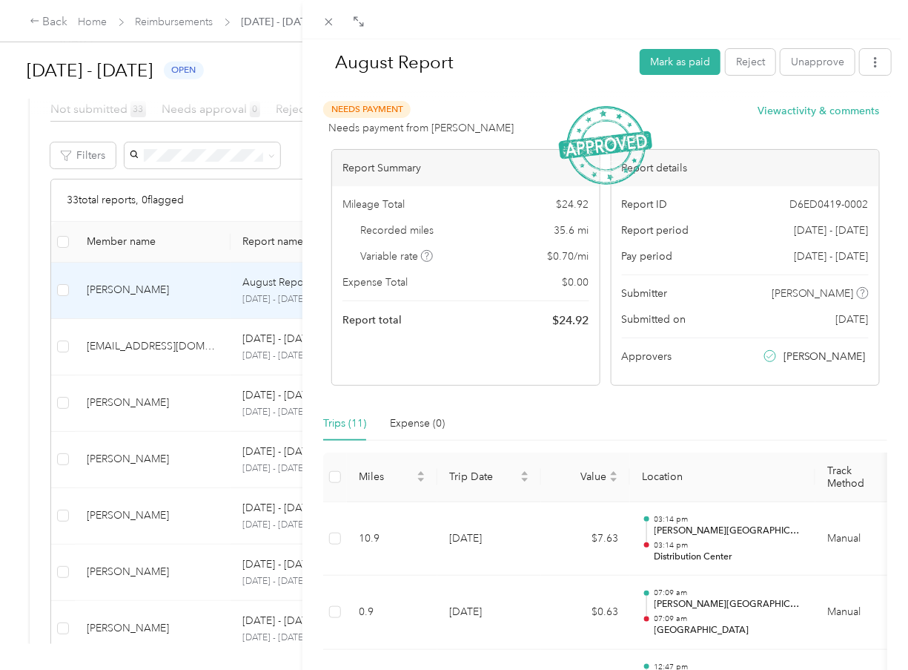
click at [222, 200] on div "August Report [PERSON_NAME] as paid Reject Unapprove Needs Payment Needs paymen…" at bounding box center [454, 335] width 908 height 670
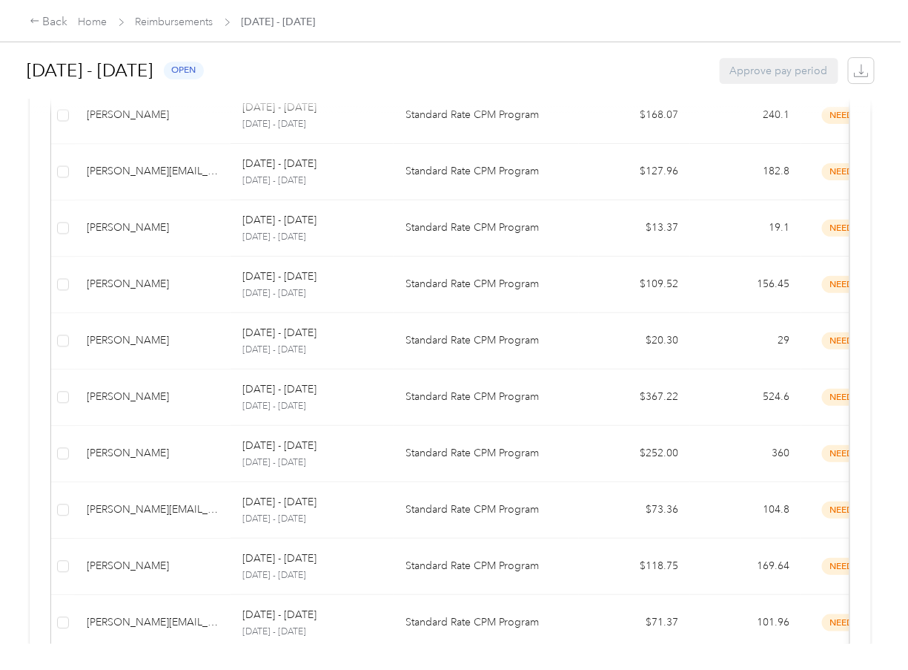
scroll to position [1487, 0]
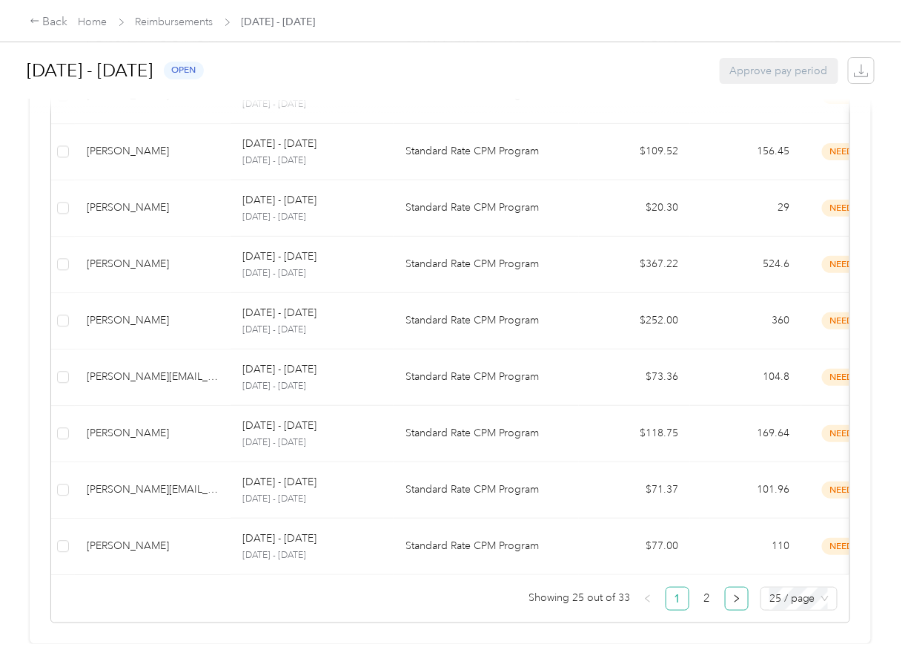
click at [733, 594] on icon "right" at bounding box center [737, 598] width 9 height 9
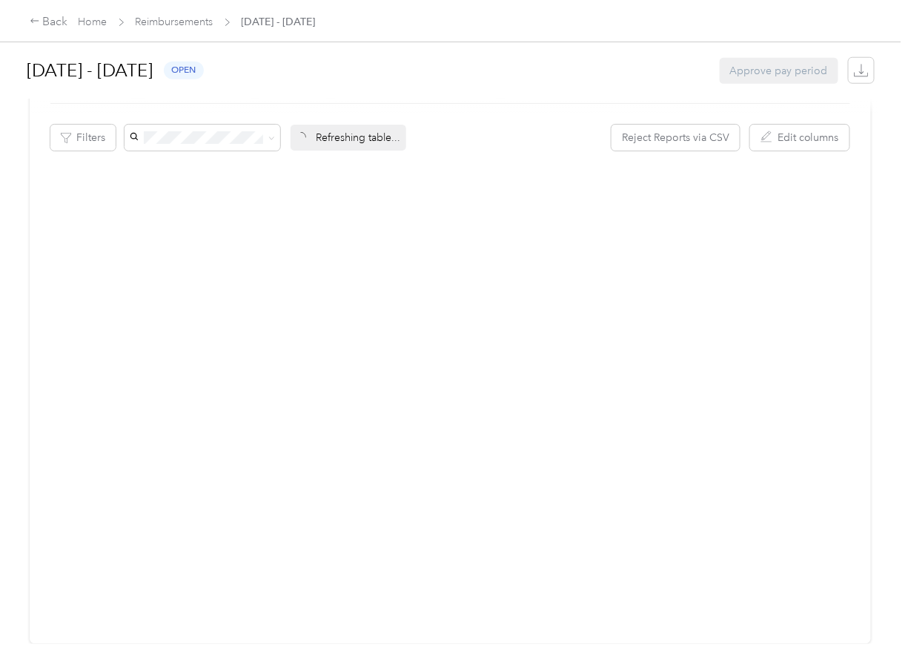
scroll to position [414, 0]
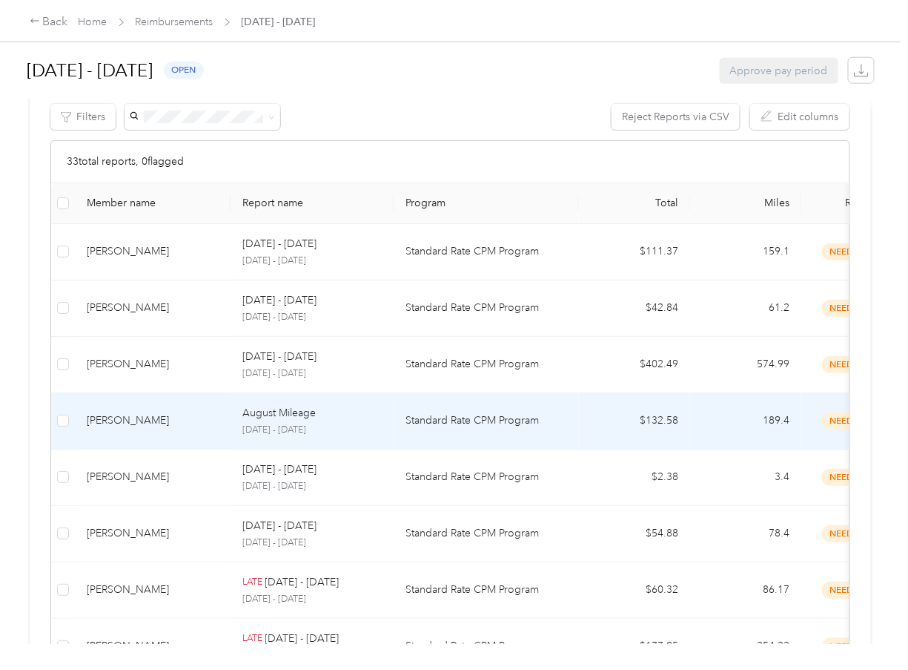
click at [153, 417] on div "[PERSON_NAME]" at bounding box center [153, 420] width 132 height 16
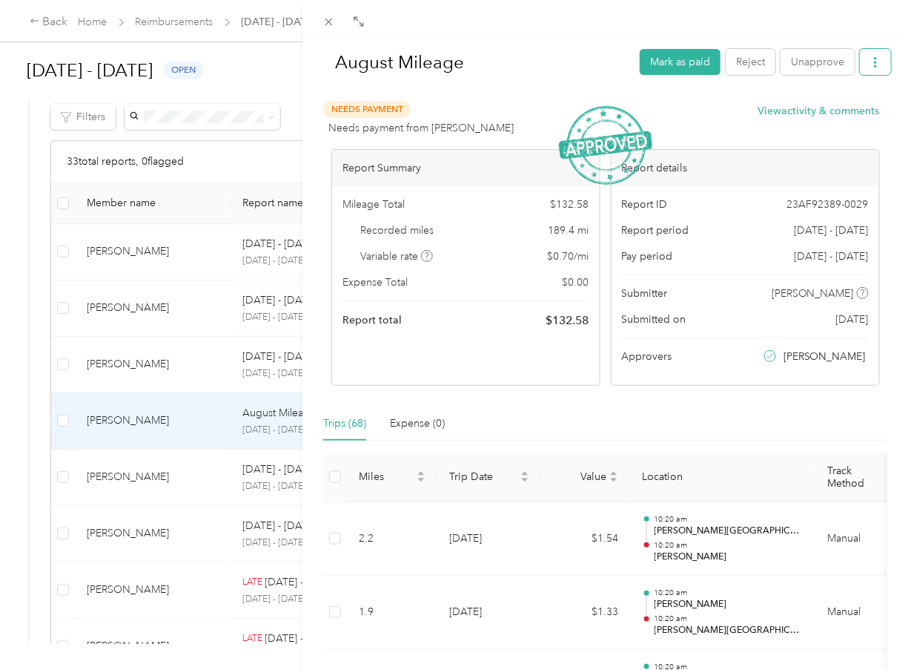
click at [873, 59] on button "button" at bounding box center [875, 62] width 31 height 26
click at [836, 116] on span "Download" at bounding box center [823, 116] width 49 height 16
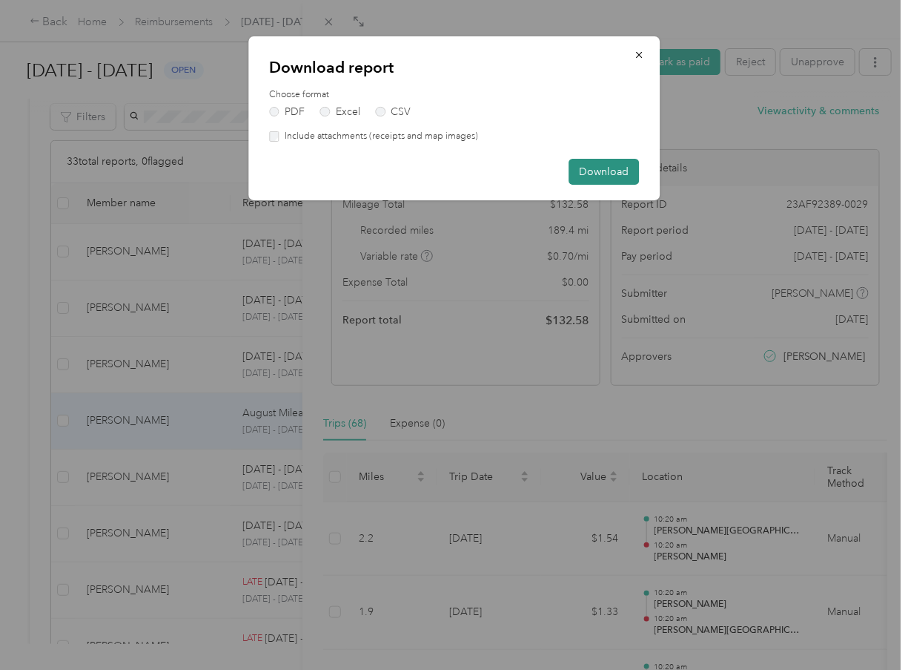
click at [608, 173] on button "Download" at bounding box center [604, 172] width 70 height 26
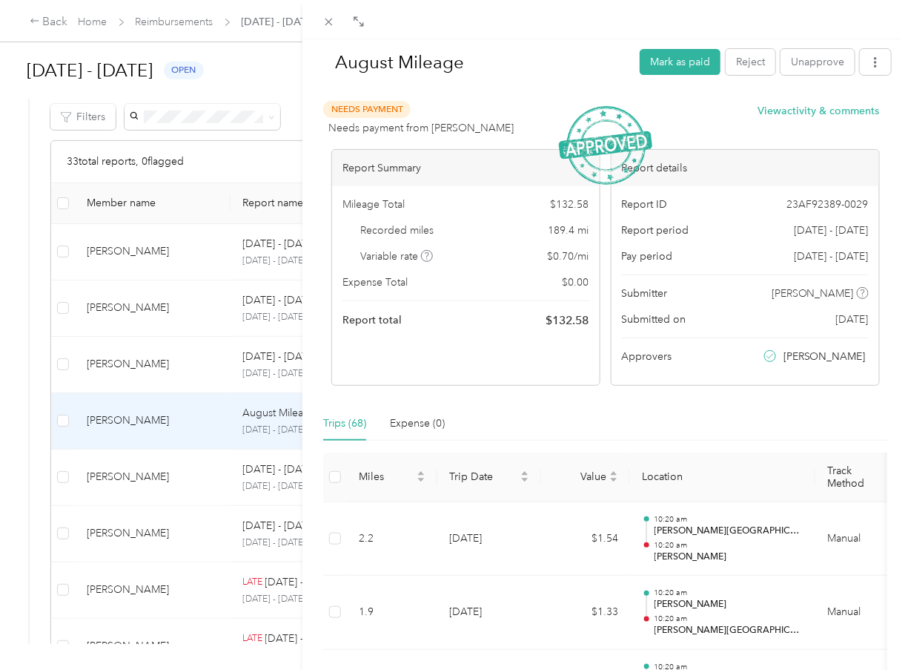
click at [119, 476] on div "August Mileage Mark as paid Reject Unapprove Needs Payment Needs payment from […" at bounding box center [454, 335] width 908 height 670
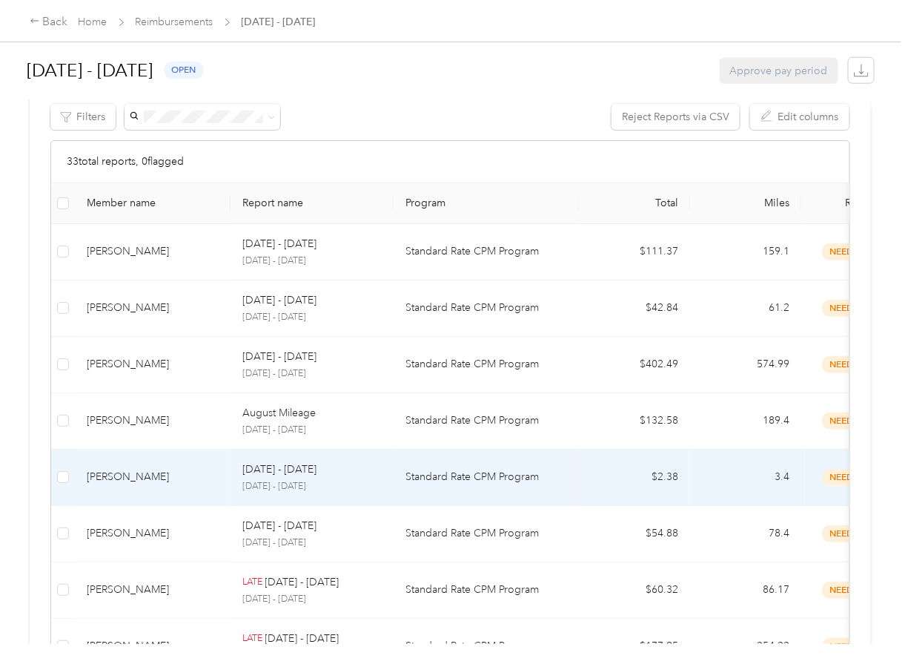
click at [119, 476] on div "[PERSON_NAME]" at bounding box center [153, 477] width 132 height 16
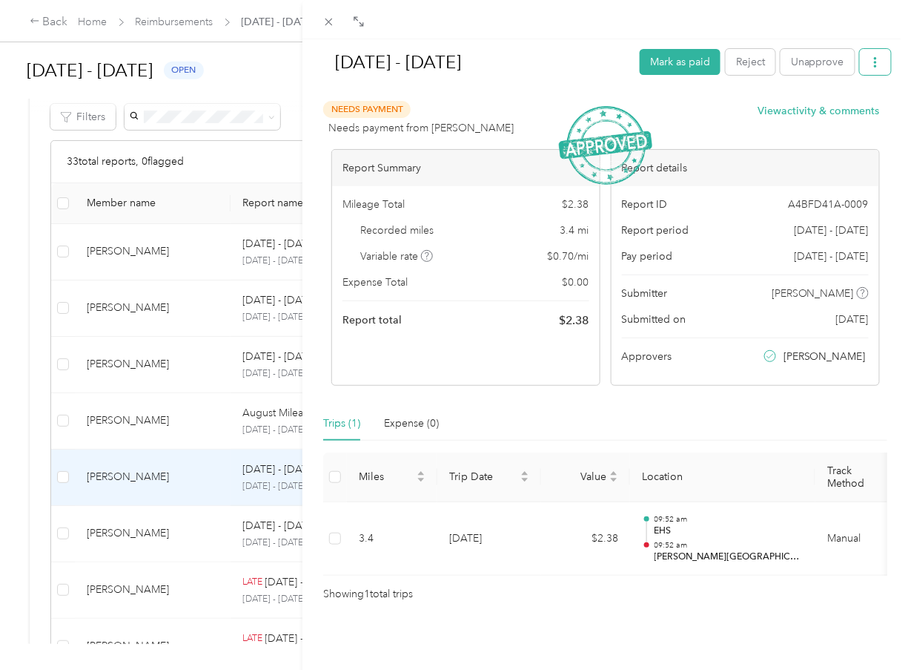
click at [871, 59] on icon "button" at bounding box center [876, 62] width 10 height 10
click at [854, 112] on div "Download" at bounding box center [827, 116] width 88 height 16
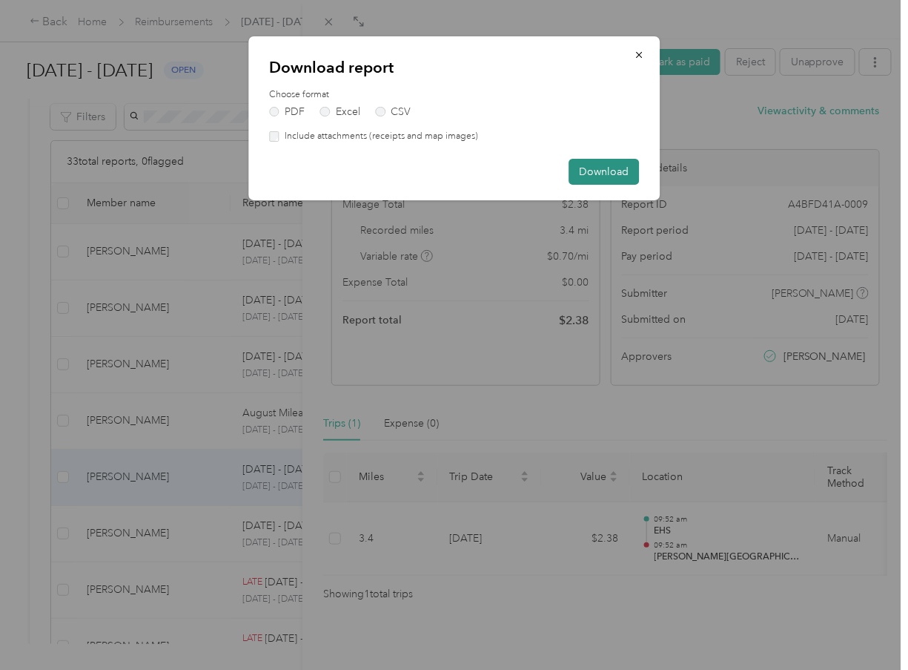
click at [591, 171] on button "Download" at bounding box center [604, 172] width 70 height 26
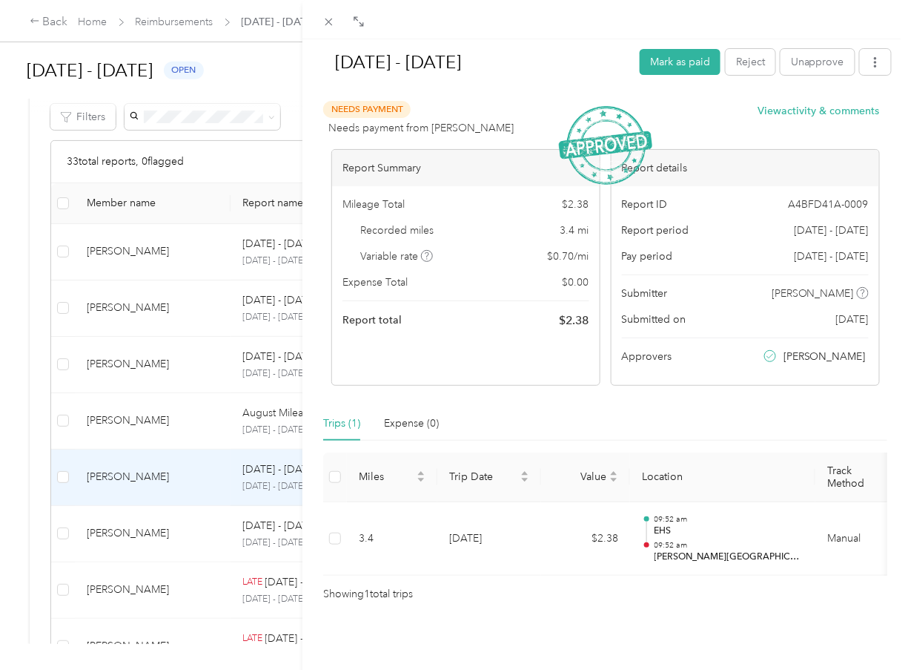
click at [196, 420] on div "[DATE] - [DATE] Mark as paid Reject Unapprove Needs Payment Needs payment from …" at bounding box center [454, 335] width 908 height 670
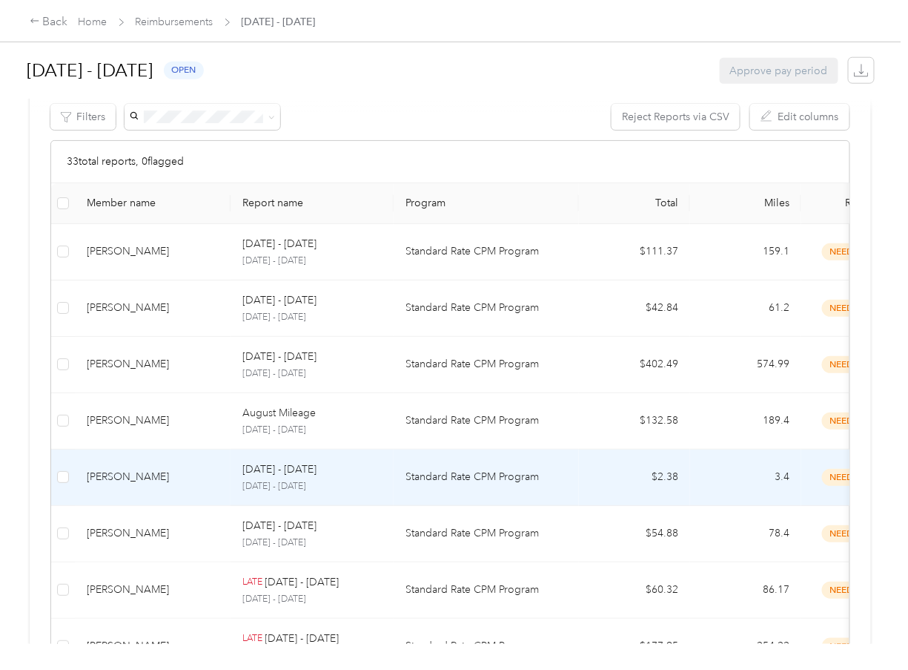
click at [167, 469] on div "[PERSON_NAME]" at bounding box center [153, 477] width 132 height 16
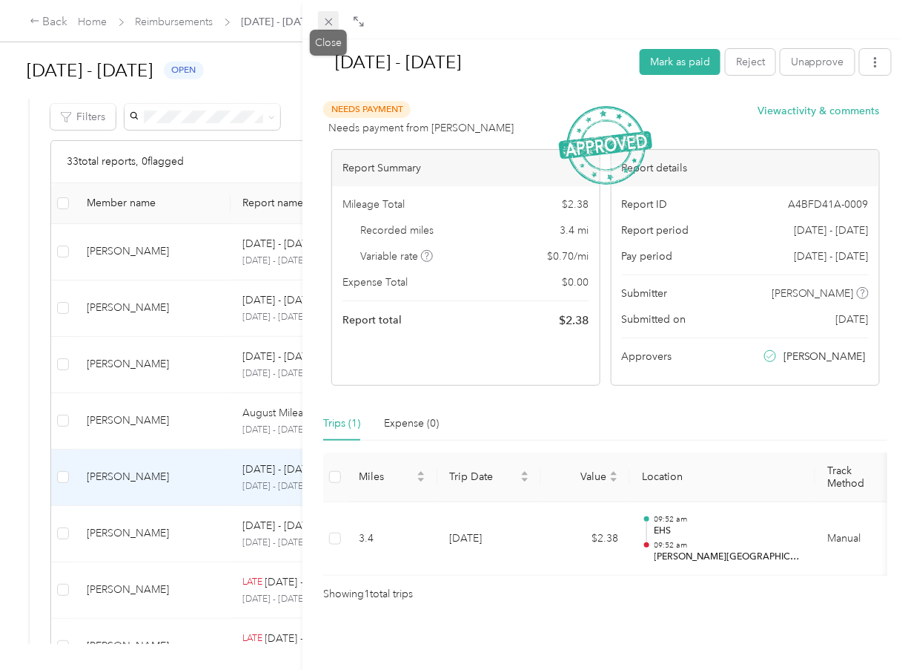
click at [331, 23] on icon at bounding box center [329, 22] width 13 height 13
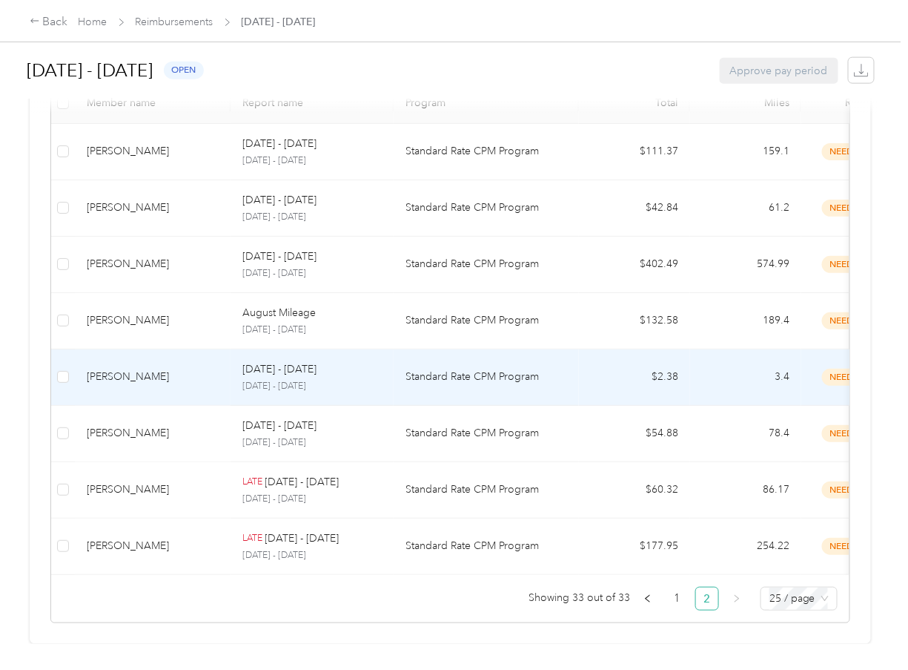
scroll to position [533, 0]
